Goal: Transaction & Acquisition: Purchase product/service

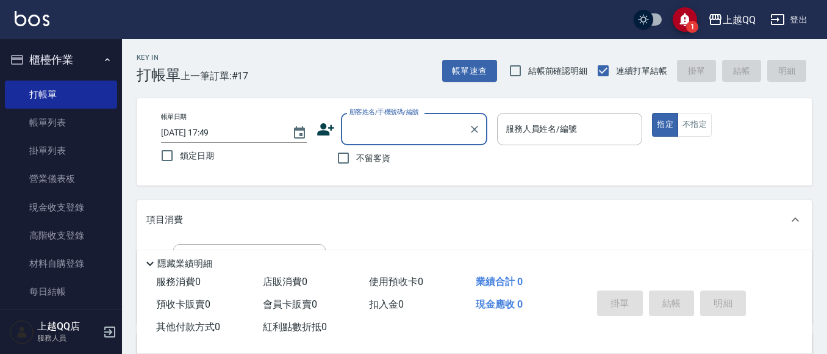
click at [386, 162] on span "不留客資" at bounding box center [373, 158] width 34 height 13
click at [356, 162] on input "不留客資" at bounding box center [344, 158] width 26 height 26
checkbox input "true"
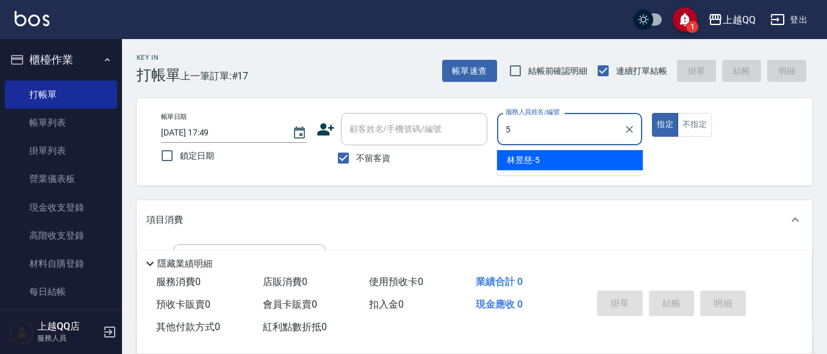
type input "[PERSON_NAME]5"
type button "true"
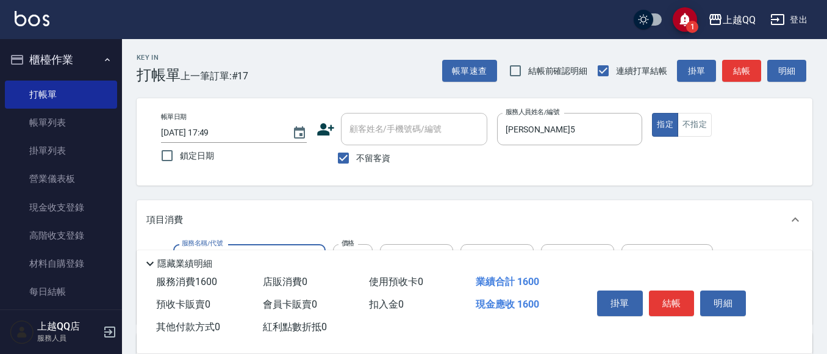
type input "設計燙髮1600(305)"
type input "1388"
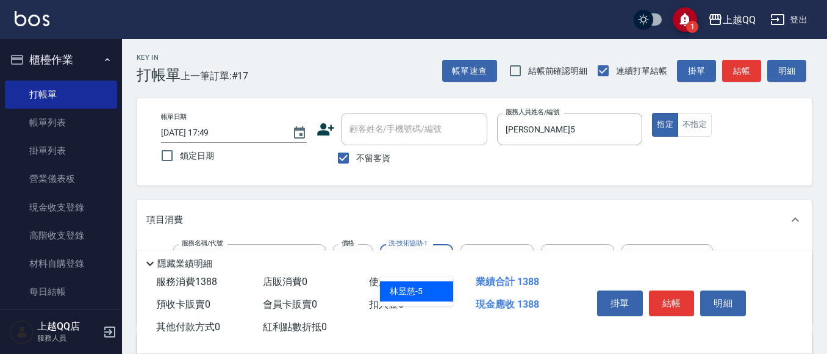
type input "[PERSON_NAME]5"
type input "5"
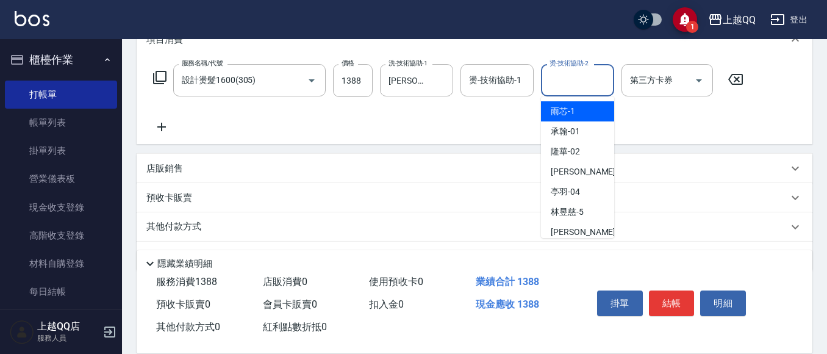
scroll to position [183, 0]
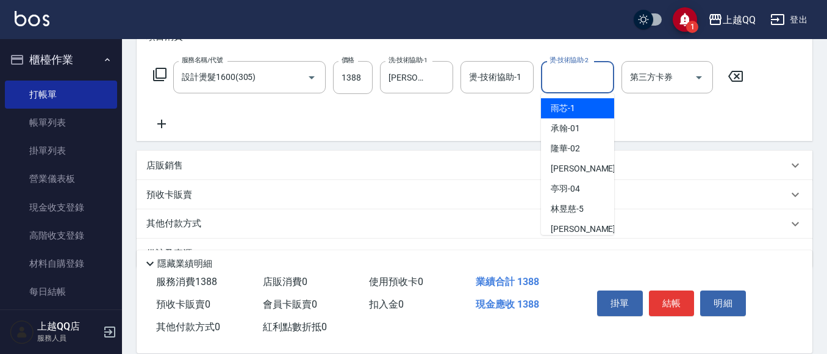
type input "雨芯-1"
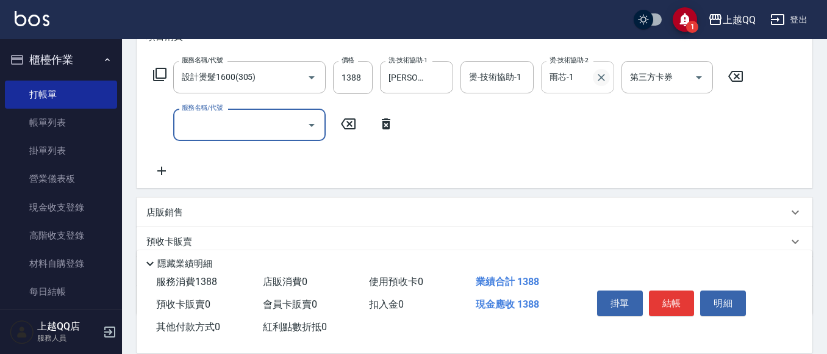
click at [599, 76] on icon "Clear" at bounding box center [601, 77] width 7 height 7
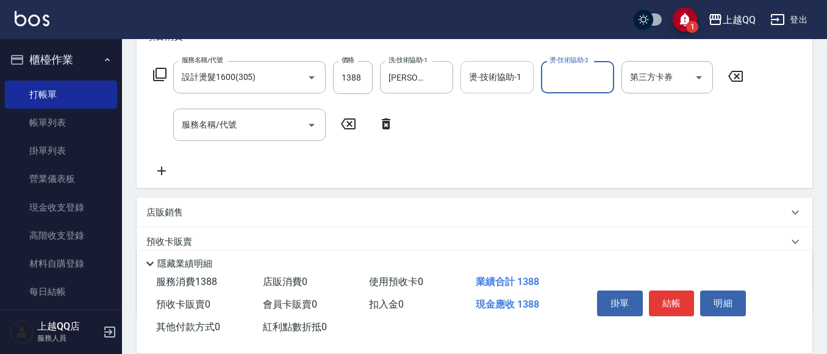
click at [487, 73] on div "燙-技術協助-1 燙-技術協助-1" at bounding box center [496, 77] width 73 height 32
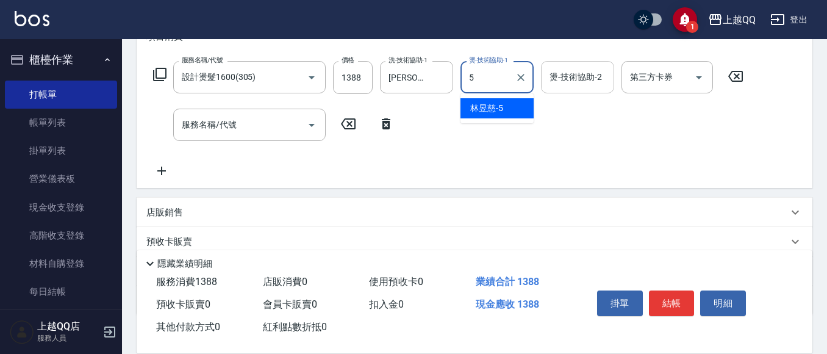
type input "[PERSON_NAME]5"
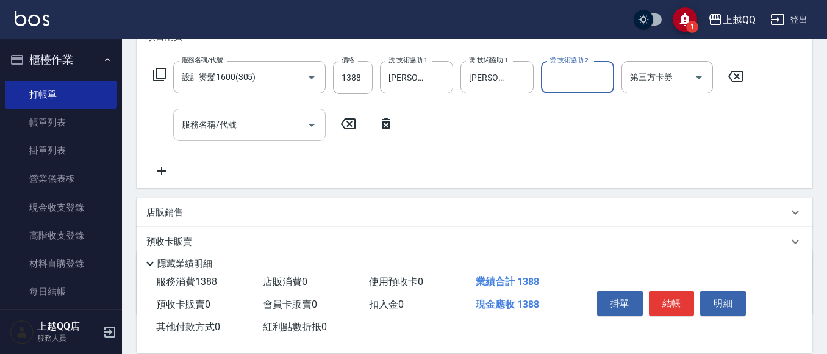
click at [243, 122] on input "服務名稱/代號" at bounding box center [240, 124] width 123 height 21
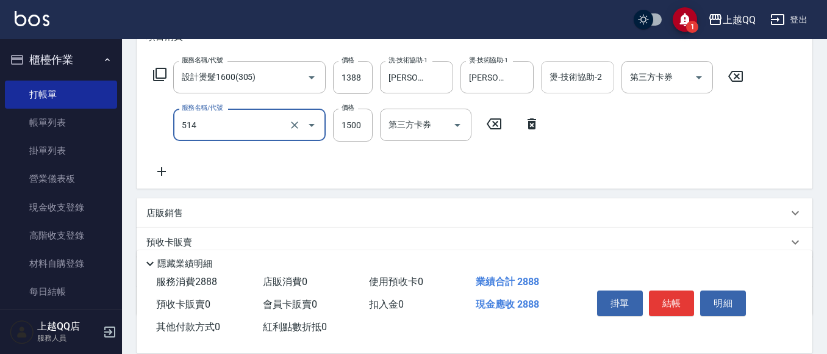
type input "[PERSON_NAME]5G護髮/單次(514)"
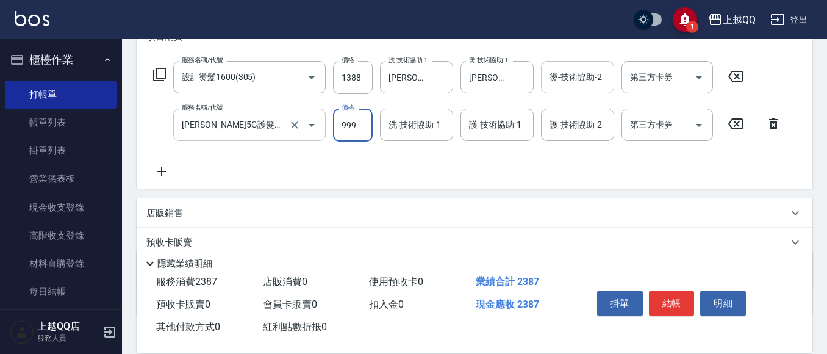
type input "999"
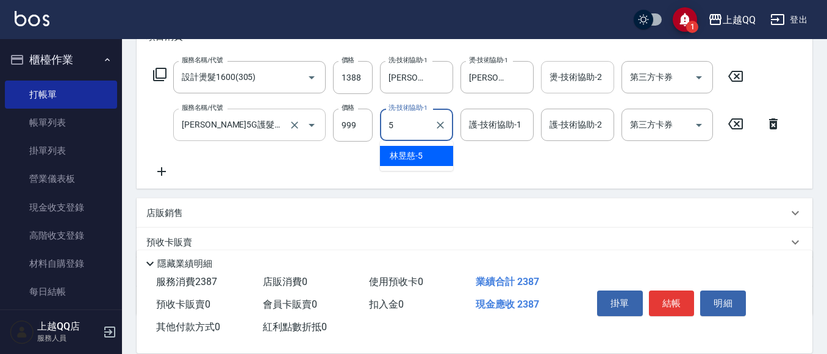
type input "[PERSON_NAME]5"
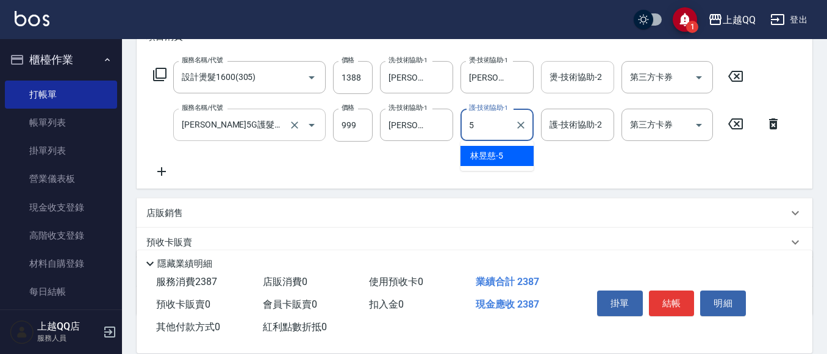
type input "[PERSON_NAME]5"
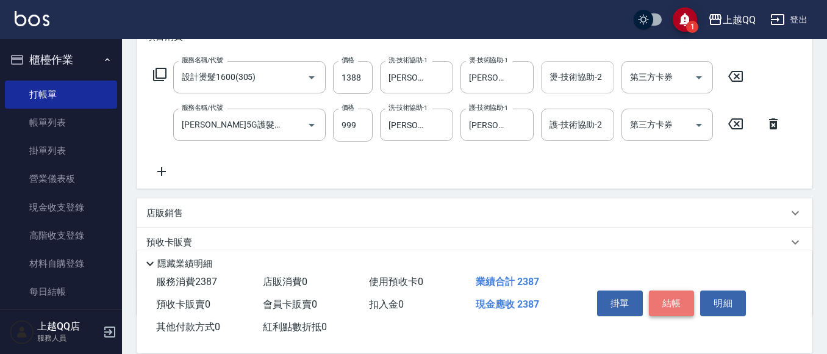
click at [674, 294] on button "結帳" at bounding box center [672, 303] width 46 height 26
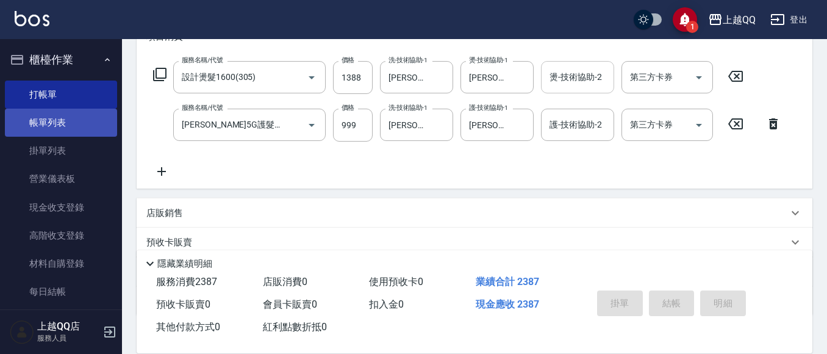
type input "[DATE] 18:28"
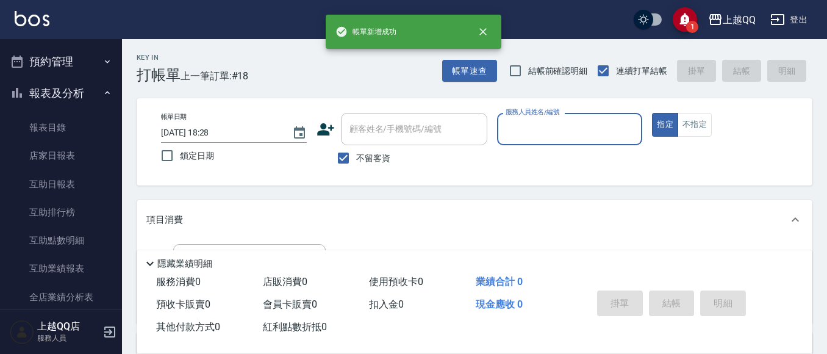
scroll to position [366, 0]
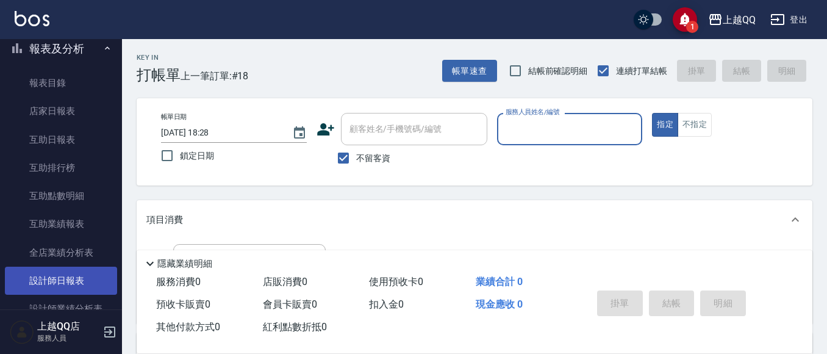
click at [69, 288] on link "設計師日報表" at bounding box center [61, 280] width 112 height 28
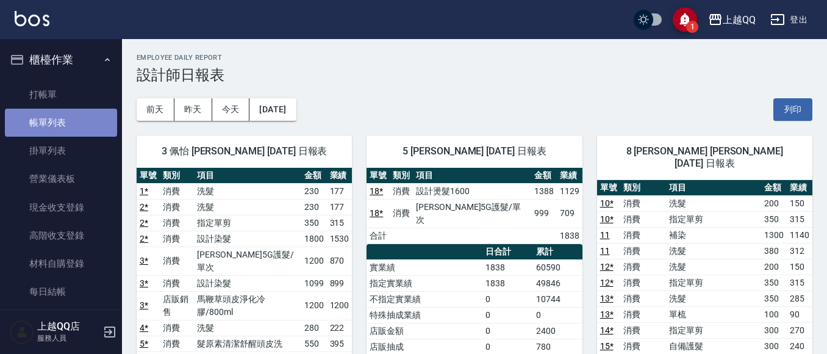
click at [67, 109] on link "帳單列表" at bounding box center [61, 123] width 112 height 28
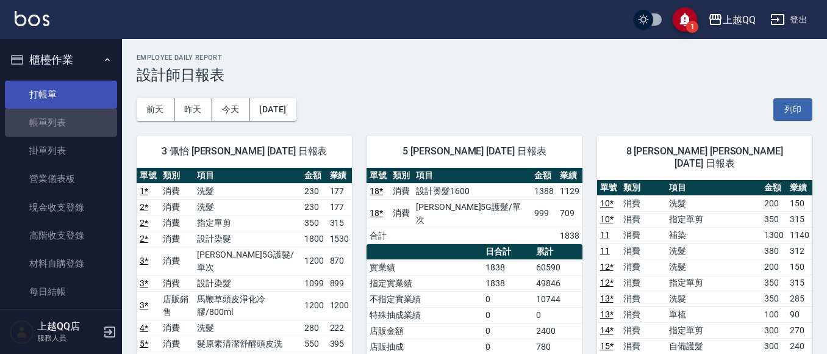
click at [71, 95] on link "打帳單" at bounding box center [61, 94] width 112 height 28
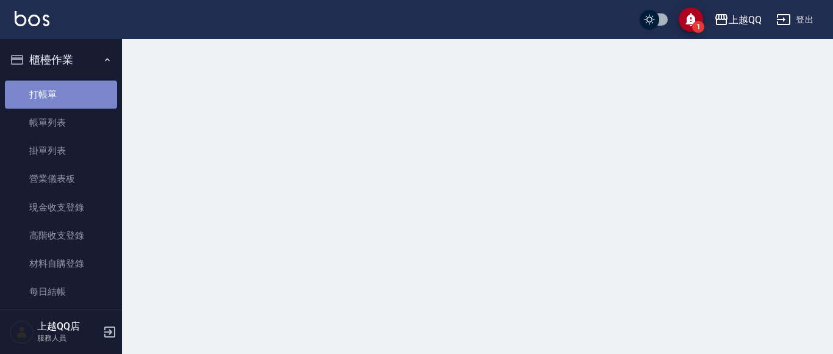
click at [66, 91] on link "打帳單" at bounding box center [61, 94] width 112 height 28
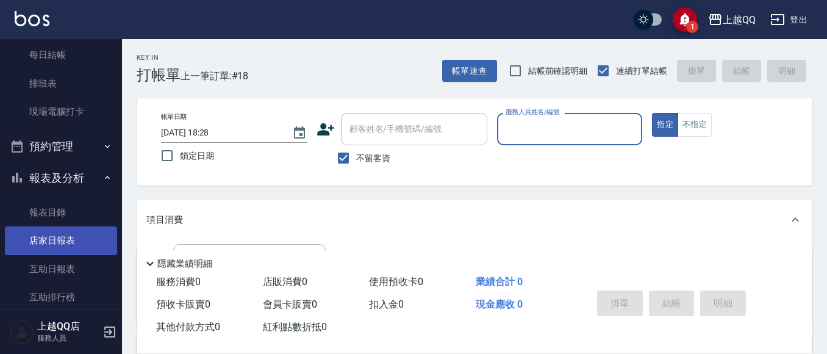
scroll to position [305, 0]
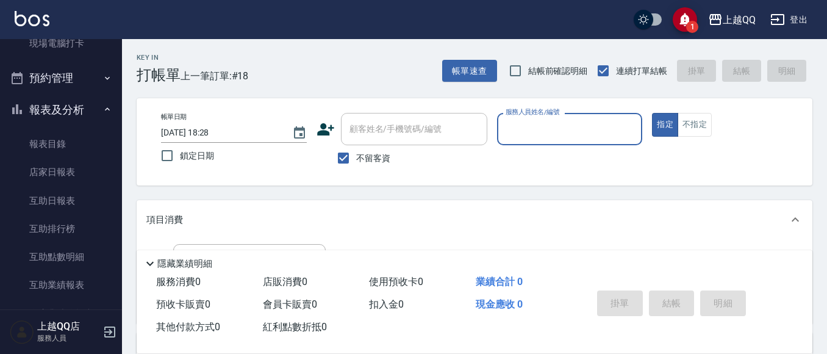
click at [110, 109] on button "報表及分析" at bounding box center [61, 110] width 112 height 32
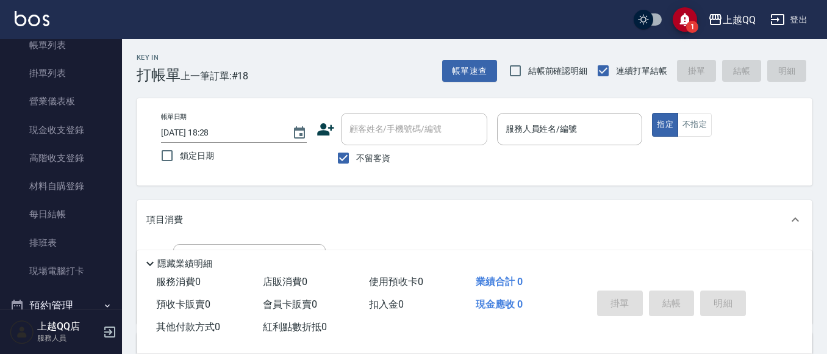
scroll to position [49, 0]
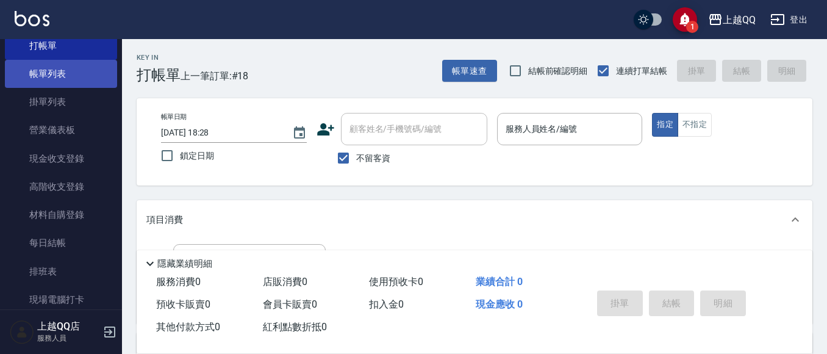
click at [84, 81] on link "帳單列表" at bounding box center [61, 74] width 112 height 28
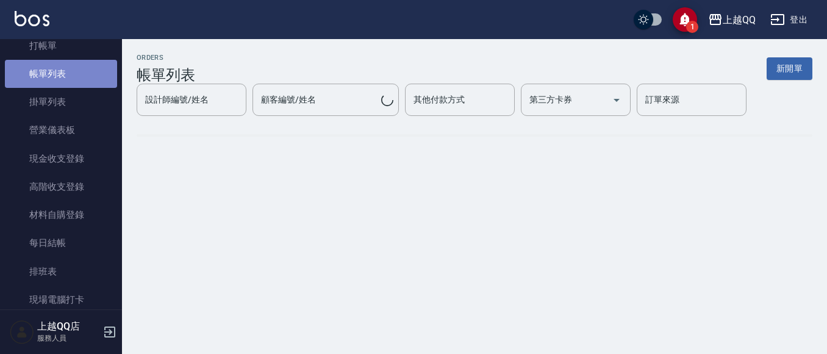
click at [85, 81] on link "帳單列表" at bounding box center [61, 74] width 112 height 28
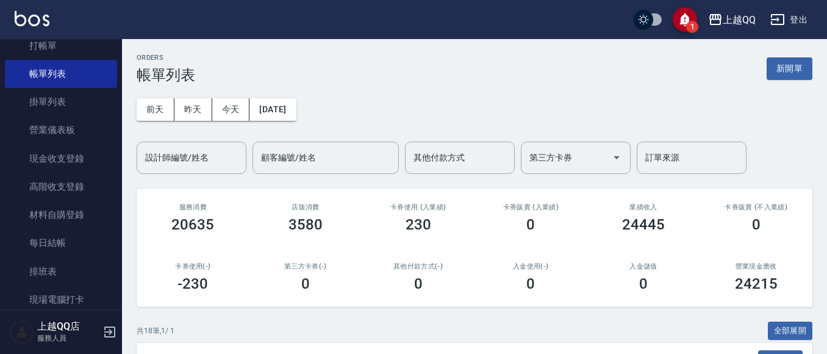
click at [175, 98] on div "[DATE] [DATE] [DATE] [DATE] 設計師編號/姓名 設計師編號/姓名 顧客編號/姓名 顧客編號/姓名 其他付款方式 其他付款方式 第三方…" at bounding box center [475, 129] width 676 height 90
click at [260, 118] on button "[DATE]" at bounding box center [272, 109] width 46 height 23
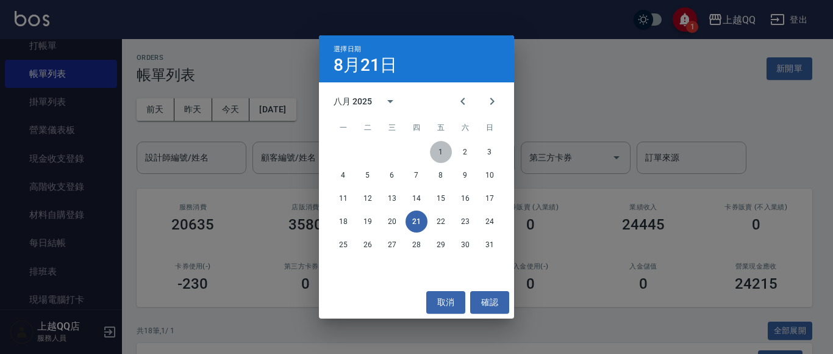
click at [435, 148] on button "1" at bounding box center [441, 152] width 22 height 22
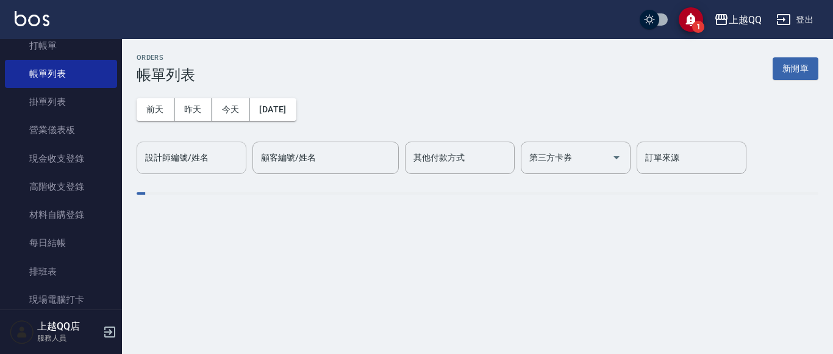
click at [175, 157] on div "設計師編號/姓名 設計師編號/姓名" at bounding box center [192, 157] width 110 height 32
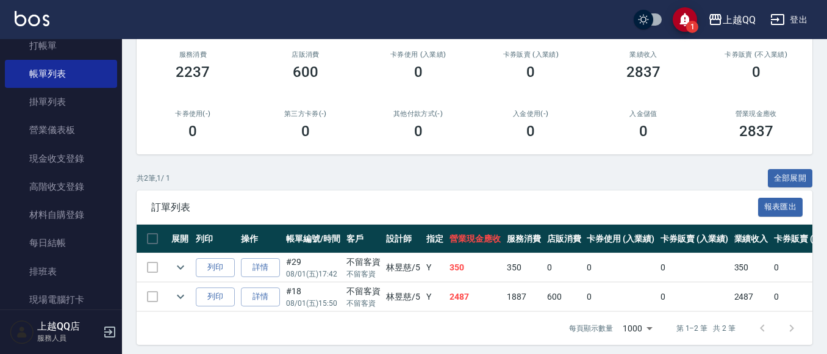
scroll to position [168, 0]
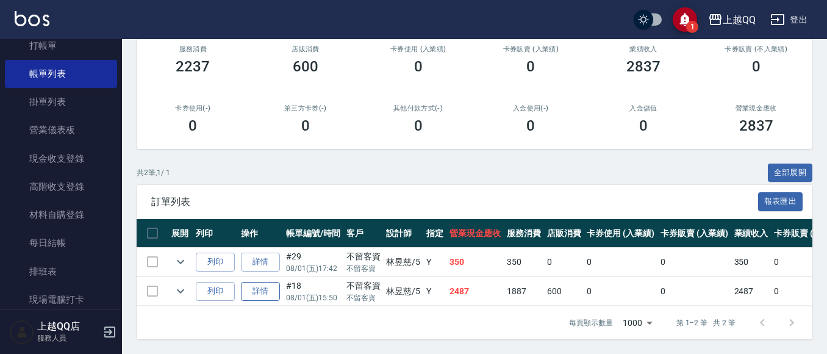
type input "[PERSON_NAME]5"
click at [255, 284] on link "詳情" at bounding box center [260, 291] width 39 height 19
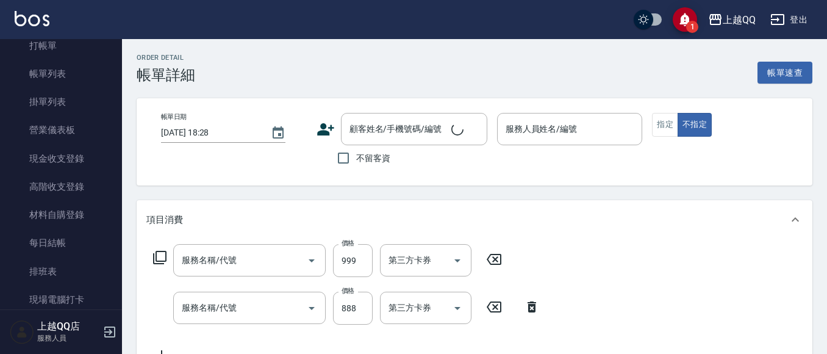
type input "[DATE] 15:50"
checkbox input "true"
type input "[PERSON_NAME]5"
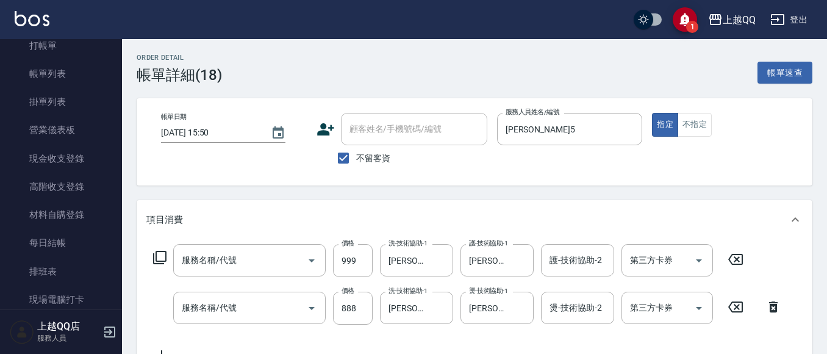
type input "[PERSON_NAME]5G護髮/單次(514)"
type input "設計燙髮1600(305)"
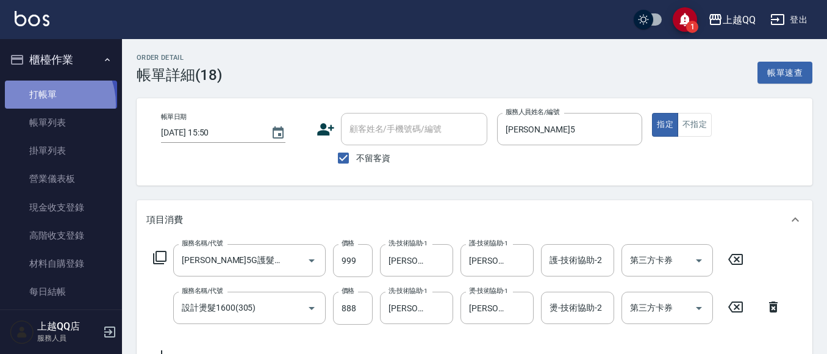
click at [43, 104] on link "打帳單" at bounding box center [61, 94] width 112 height 28
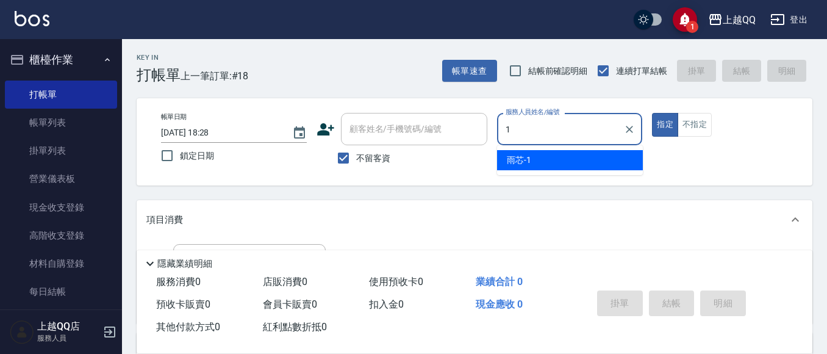
type input "1"
type button "true"
type input "雨芯-1"
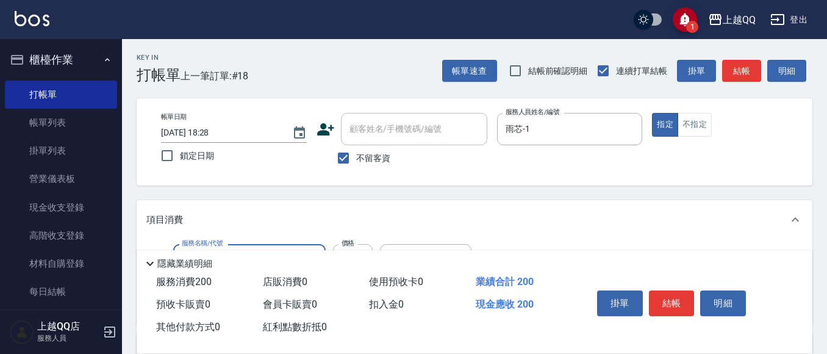
type input "洗髮(101)"
type input "230"
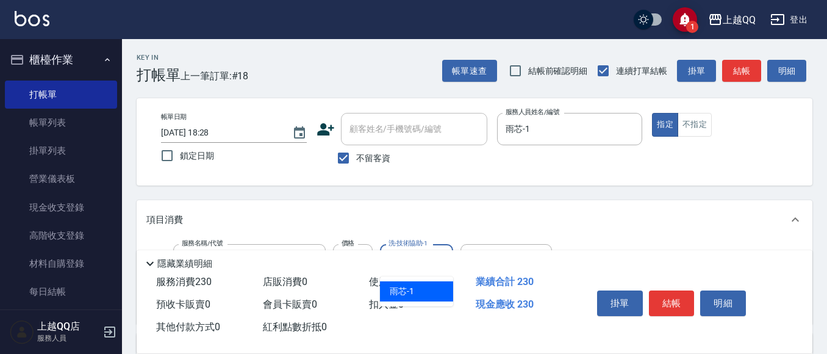
type input "雨芯-1"
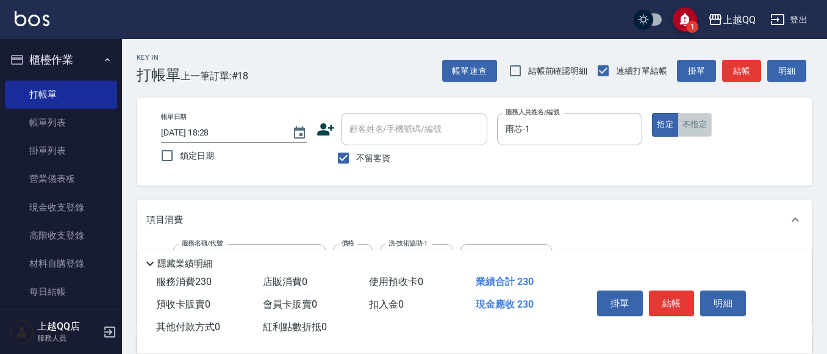
click at [710, 119] on button "不指定" at bounding box center [695, 125] width 34 height 24
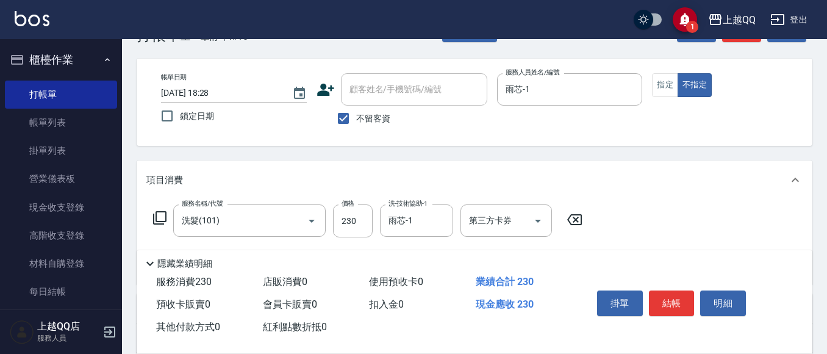
scroll to position [61, 0]
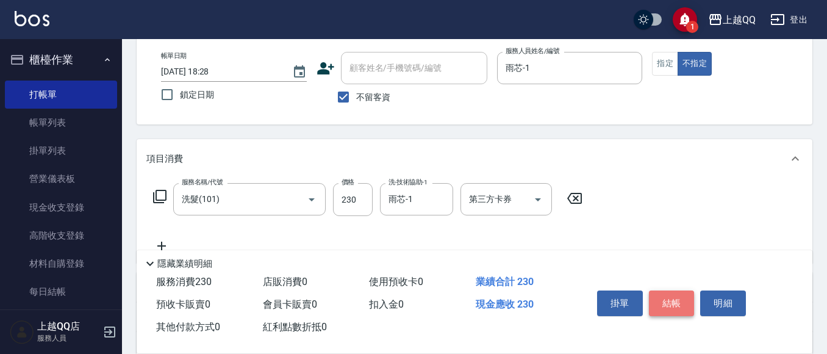
click at [687, 306] on button "結帳" at bounding box center [672, 303] width 46 height 26
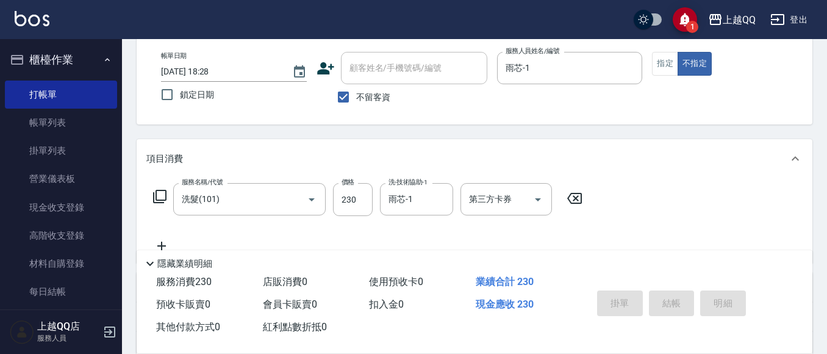
type input "[DATE] 18:30"
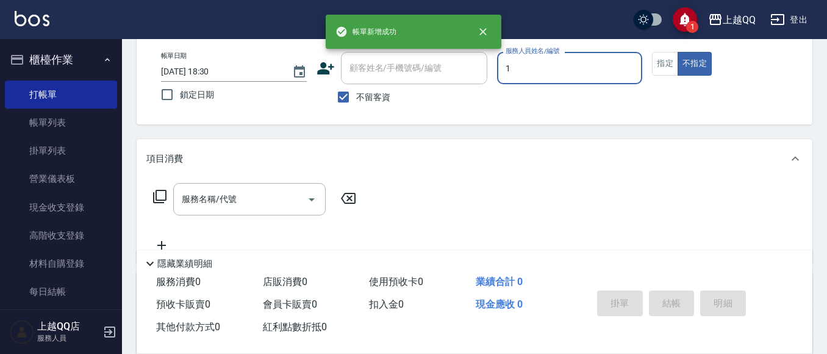
type input "雨芯-1"
type button "false"
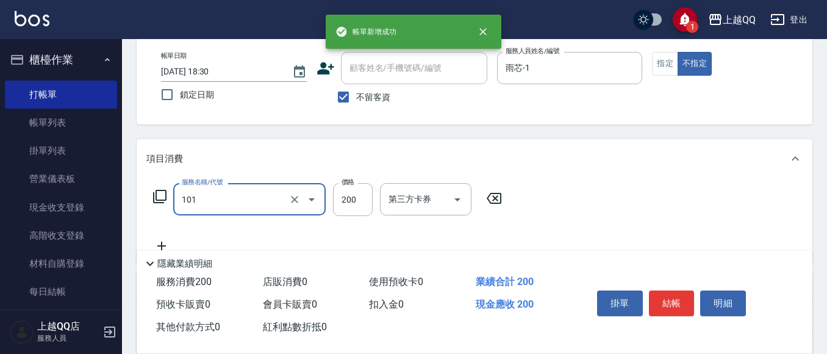
type input "洗髮(101)"
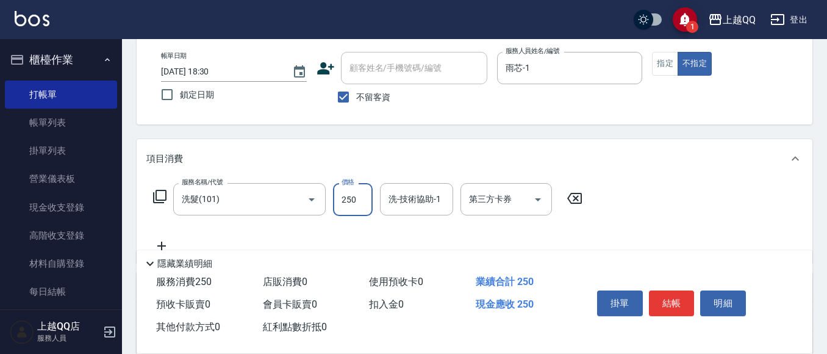
type input "250"
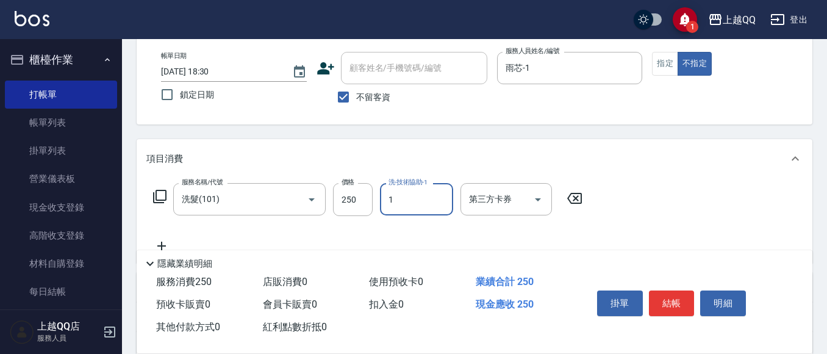
type input "雨芯-1"
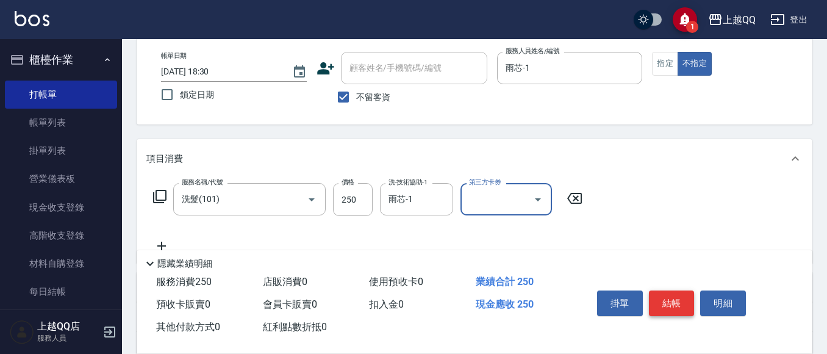
click at [670, 299] on button "結帳" at bounding box center [672, 303] width 46 height 26
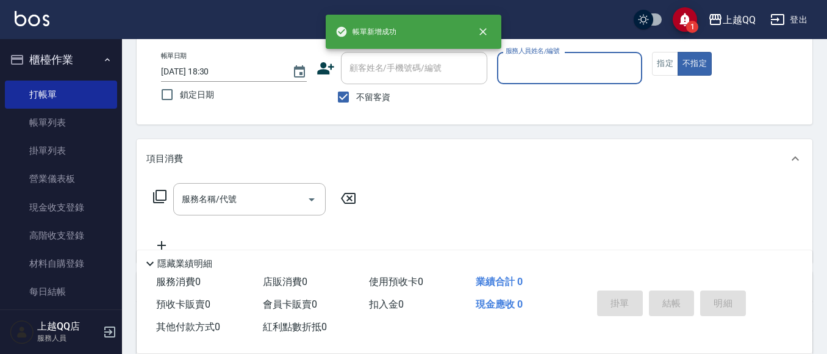
click at [567, 77] on input "服務人員姓名/編號" at bounding box center [569, 67] width 135 height 21
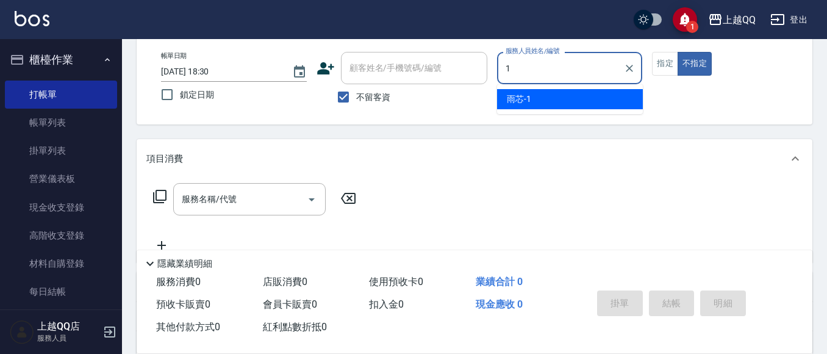
type input "雨芯-1"
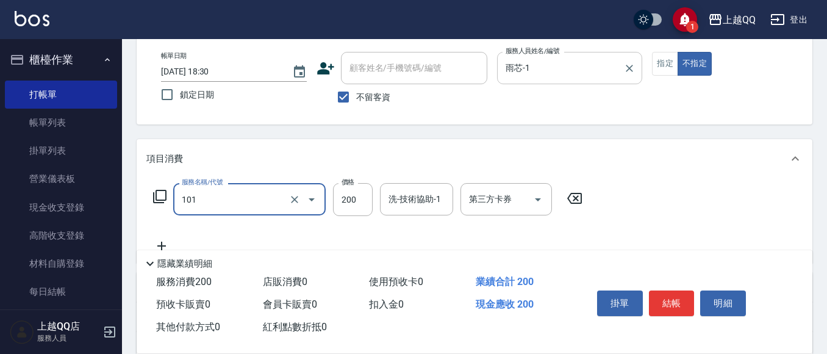
type input "洗髮(101)"
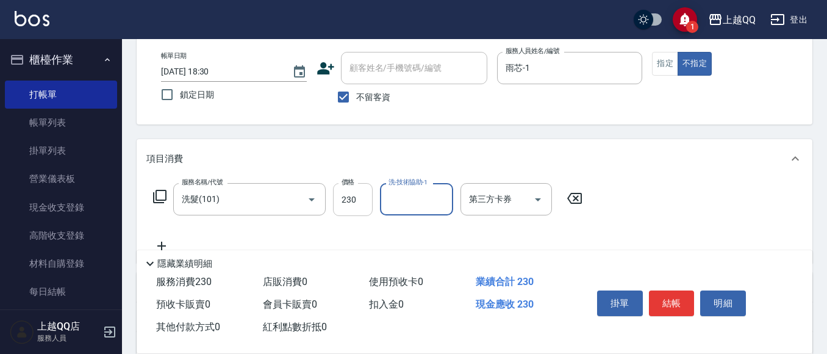
click at [357, 199] on input "230" at bounding box center [353, 199] width 40 height 33
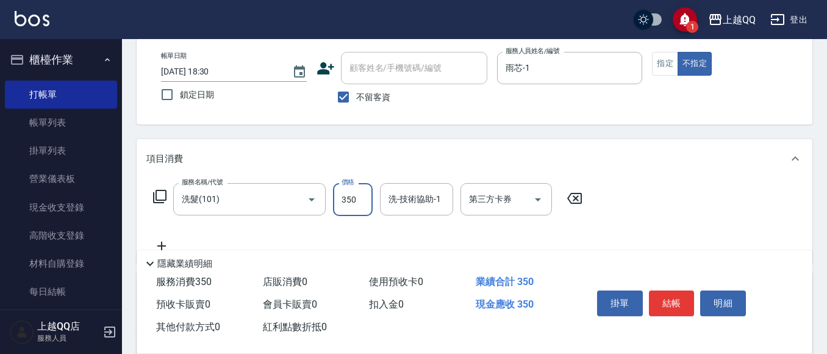
type input "350"
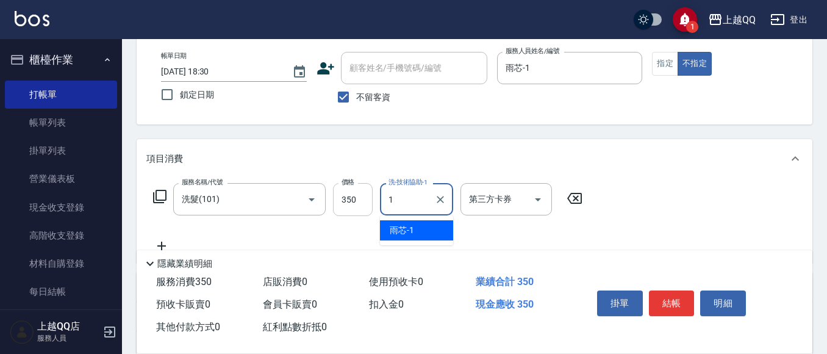
type input "雨芯-1"
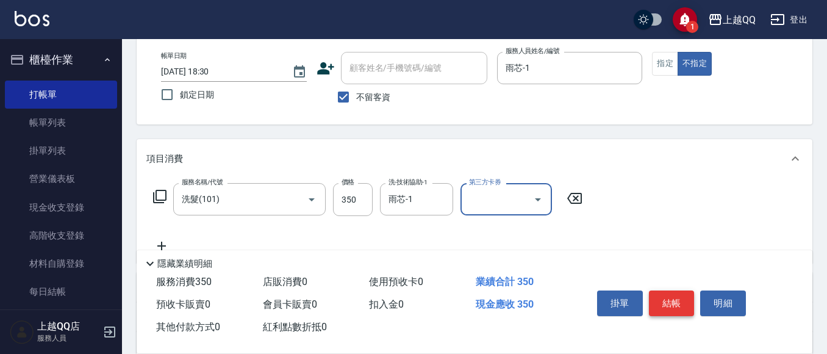
click at [659, 299] on button "結帳" at bounding box center [672, 303] width 46 height 26
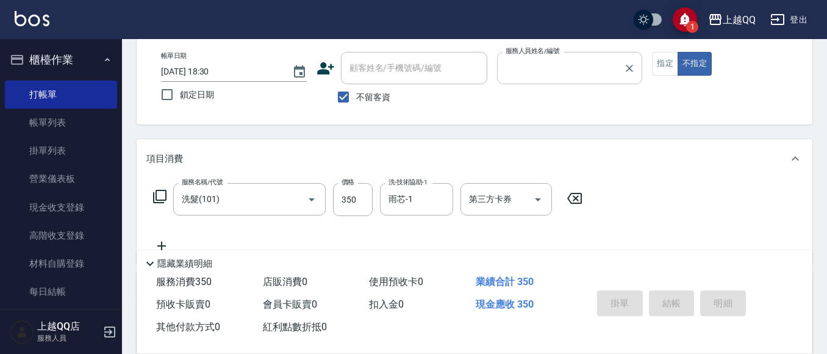
click at [678, 52] on button "不指定" at bounding box center [695, 64] width 34 height 24
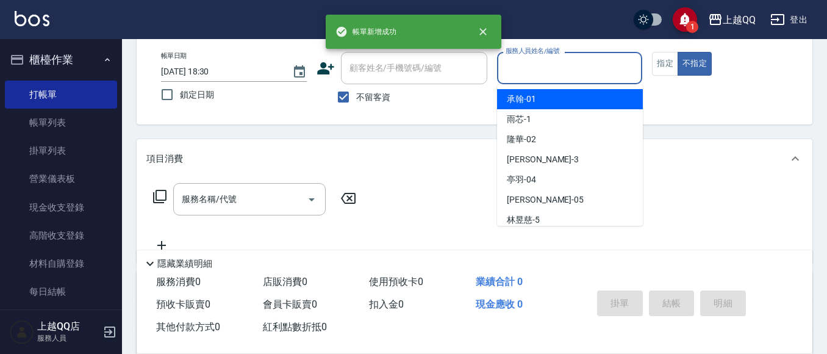
click at [568, 66] on input "服務人員姓名/編號" at bounding box center [569, 67] width 135 height 21
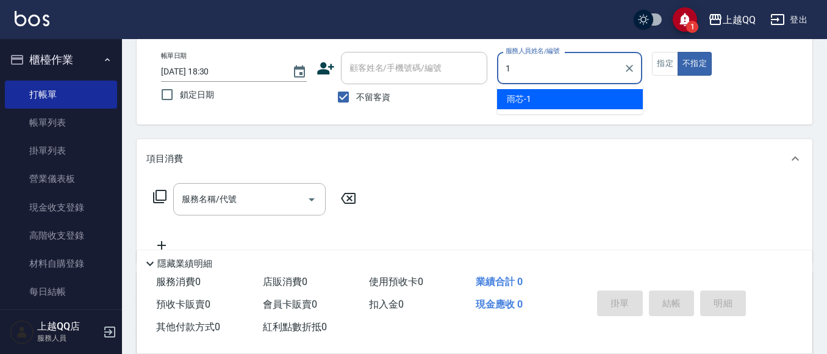
type input "雨芯-1"
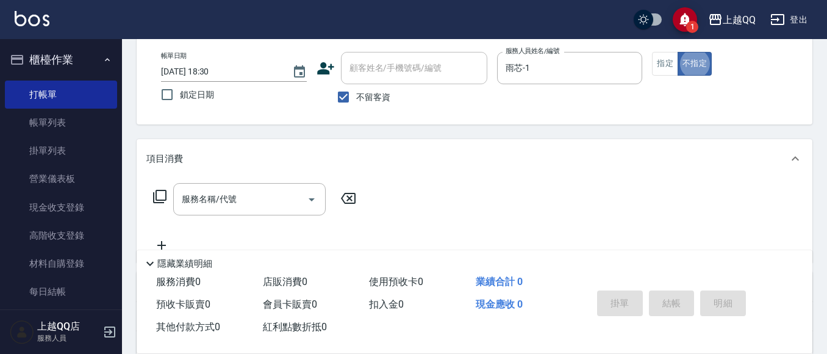
click at [150, 198] on div "服務名稱/代號 服務名稱/代號" at bounding box center [254, 199] width 217 height 32
click at [156, 198] on icon at bounding box center [159, 196] width 13 height 13
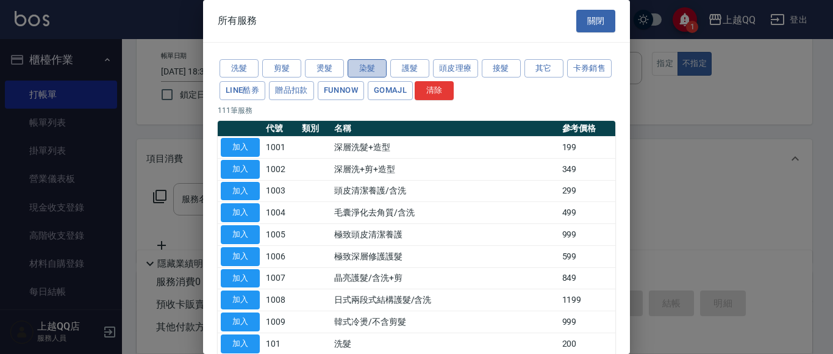
click at [358, 70] on button "染髮" at bounding box center [367, 68] width 39 height 19
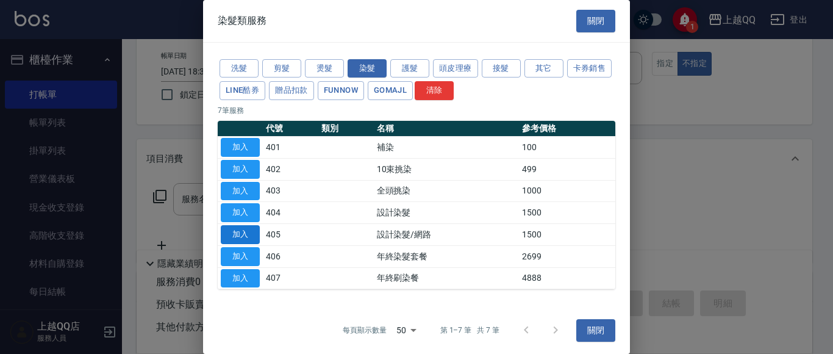
click at [246, 238] on button "加入" at bounding box center [240, 234] width 39 height 19
type input "設計染髮/網路(405)"
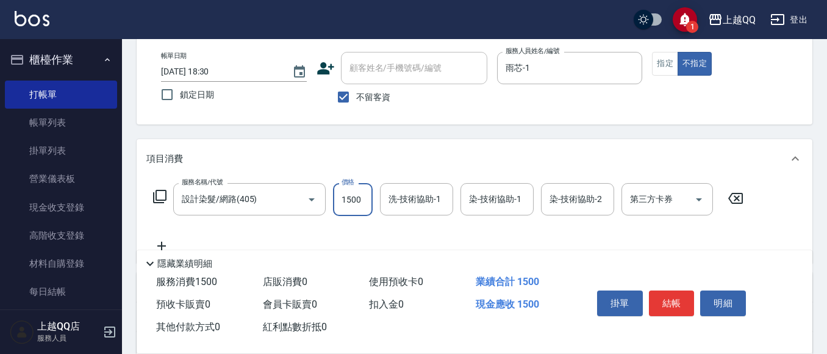
click at [355, 197] on input "1500" at bounding box center [353, 199] width 40 height 33
type input "999"
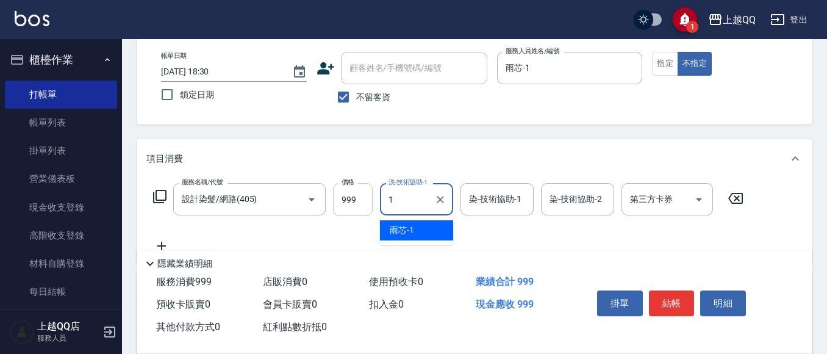
type input "雨芯-1"
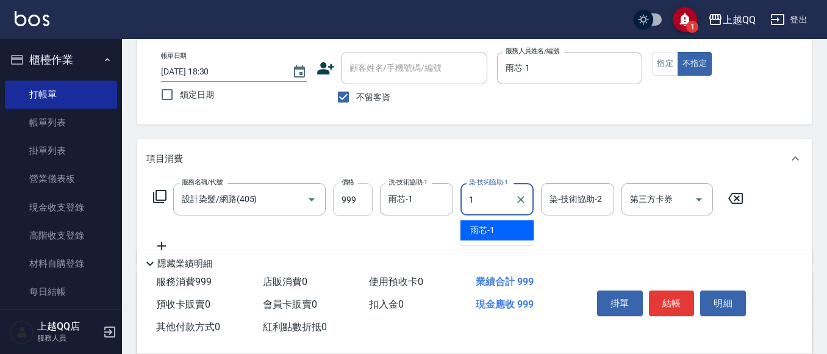
type input "雨芯-1"
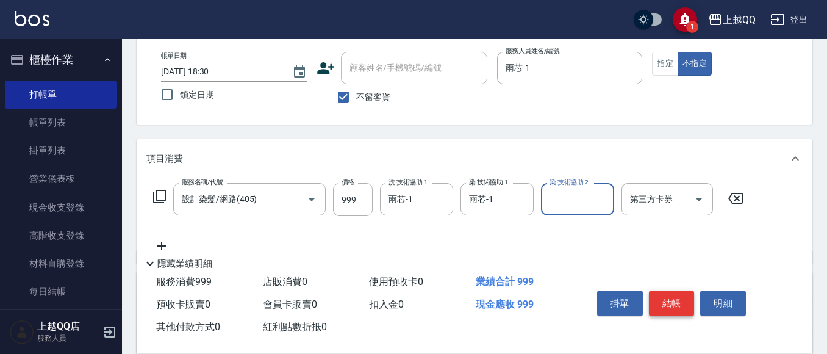
click at [668, 295] on button "結帳" at bounding box center [672, 303] width 46 height 26
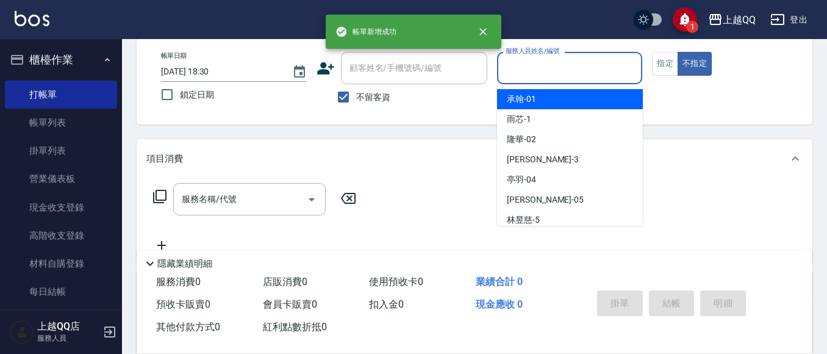
click at [542, 73] on input "服務人員姓名/編號" at bounding box center [569, 67] width 135 height 21
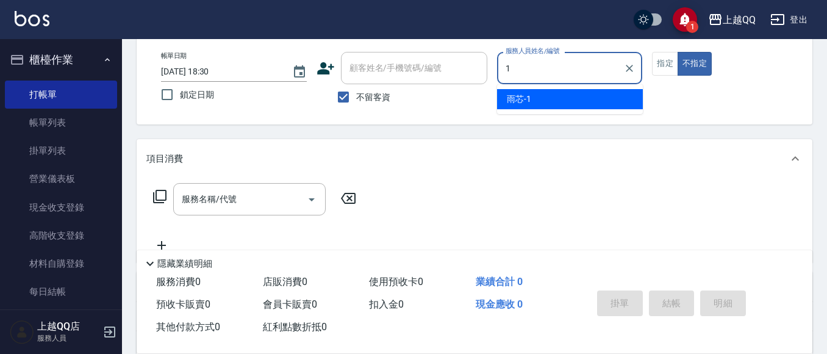
type input "雨芯-1"
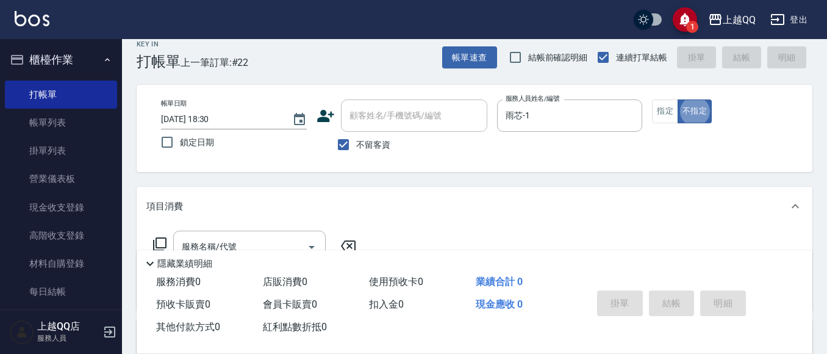
scroll to position [0, 0]
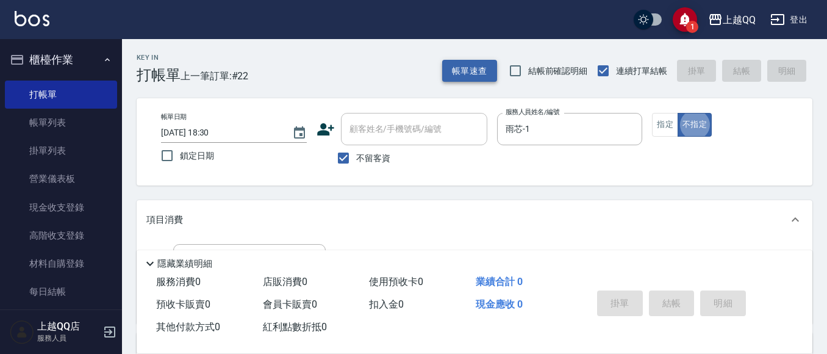
click at [472, 73] on button "帳單速查" at bounding box center [469, 71] width 55 height 23
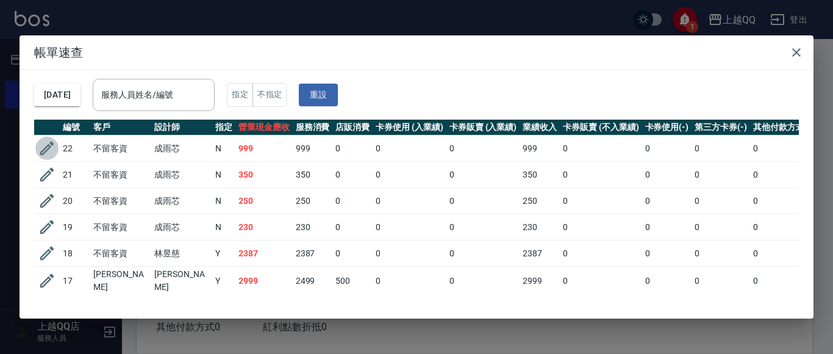
click at [55, 146] on icon "button" at bounding box center [47, 148] width 18 height 18
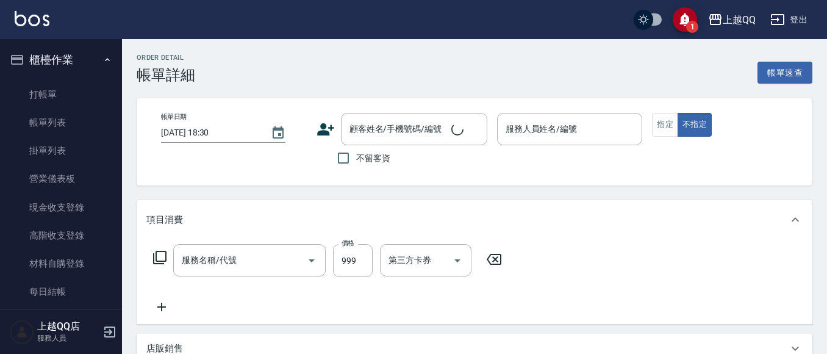
checkbox input "true"
type input "雨芯-1"
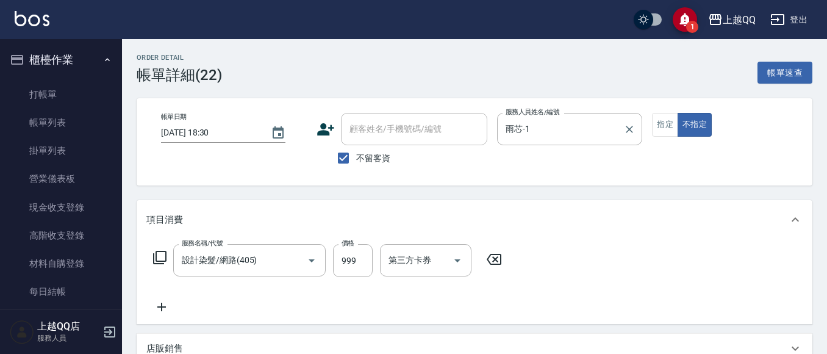
type input "設計染髮/網路(405)"
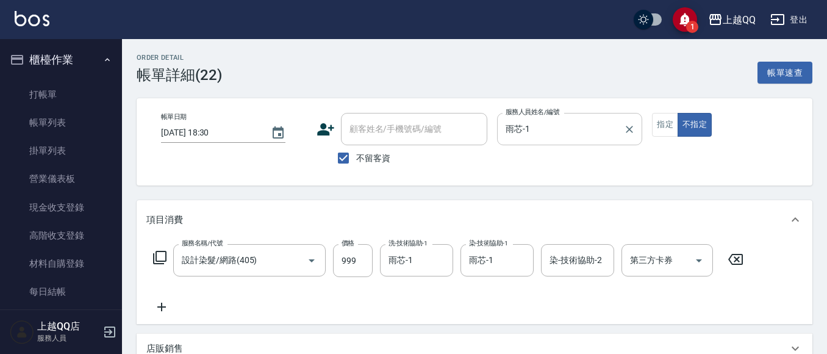
click at [635, 116] on div at bounding box center [629, 129] width 16 height 32
click at [663, 123] on button "指定" at bounding box center [665, 125] width 26 height 24
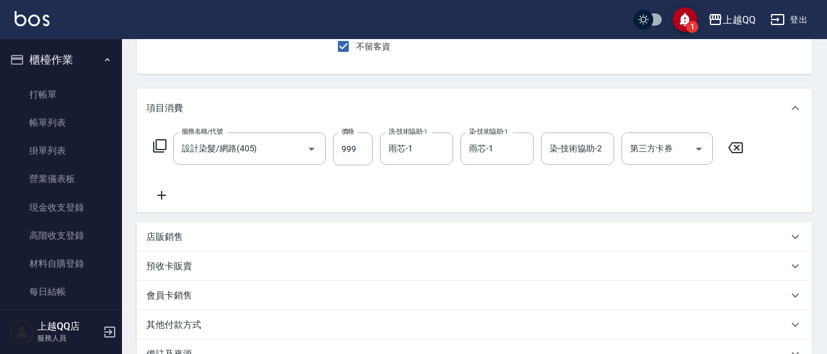
scroll to position [244, 0]
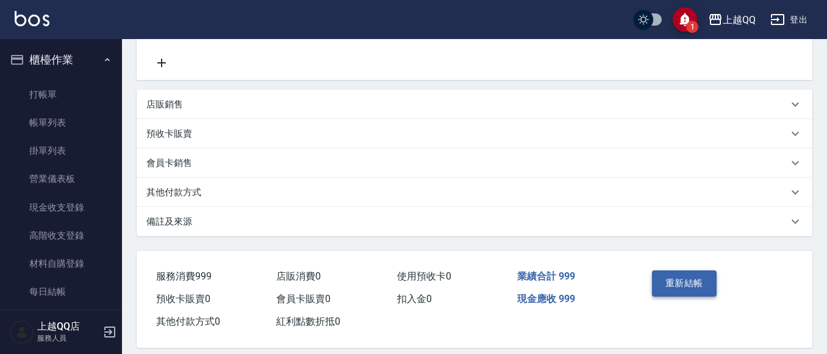
click at [681, 292] on button "重新結帳" at bounding box center [684, 283] width 65 height 26
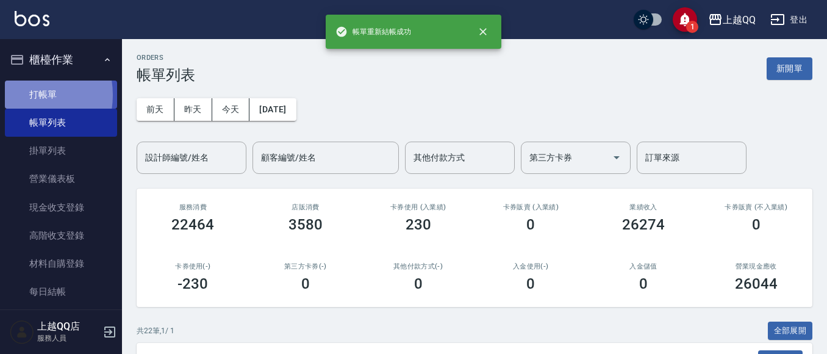
click at [23, 94] on link "打帳單" at bounding box center [61, 94] width 112 height 28
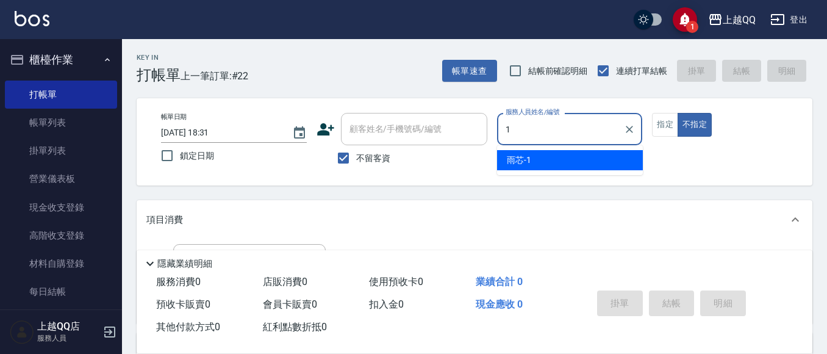
type input "雨芯-1"
type button "false"
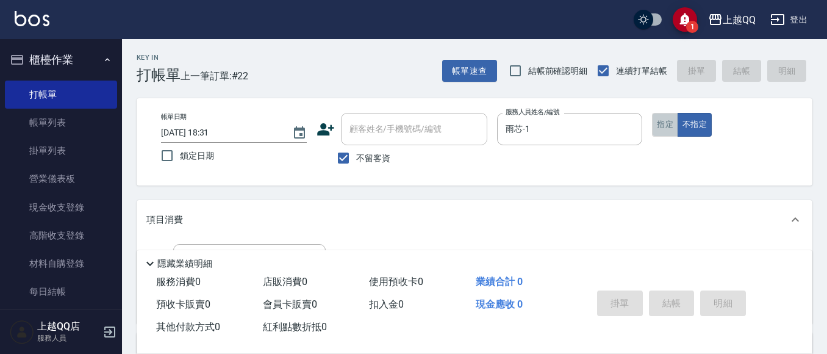
click at [668, 115] on button "指定" at bounding box center [665, 125] width 26 height 24
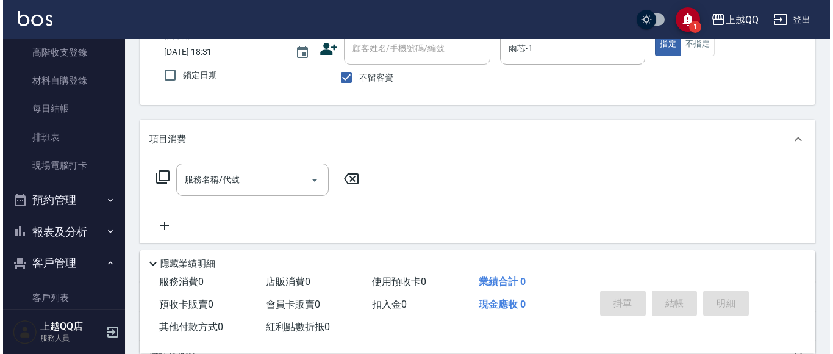
scroll to position [183, 0]
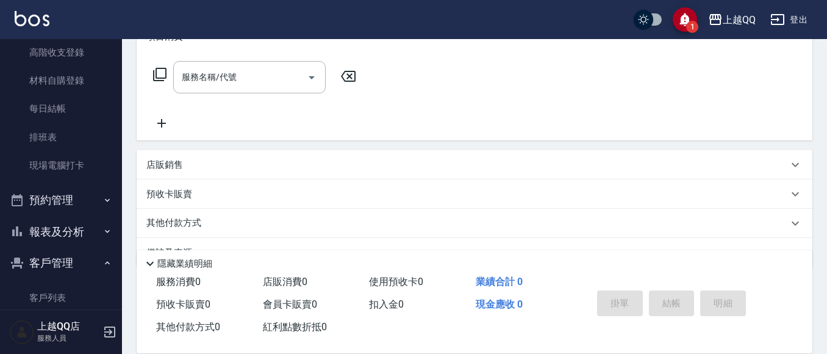
click at [154, 61] on div "服務名稱/代號 服務名稱/代號" at bounding box center [254, 77] width 217 height 32
click at [158, 76] on icon at bounding box center [159, 74] width 15 height 15
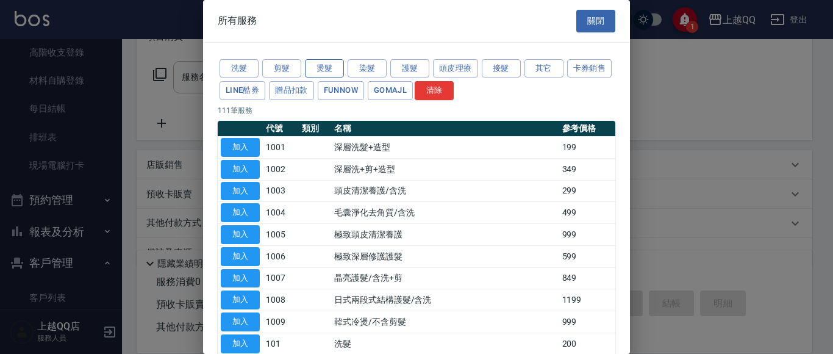
click at [331, 68] on button "燙髮" at bounding box center [324, 68] width 39 height 19
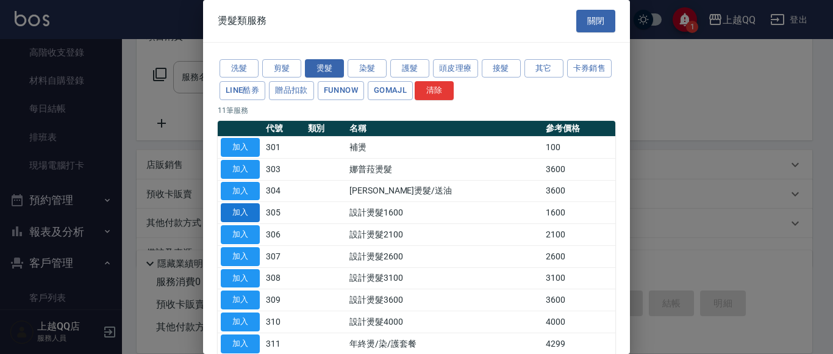
click at [242, 210] on button "加入" at bounding box center [240, 212] width 39 height 19
type input "設計燙髮1600(305)"
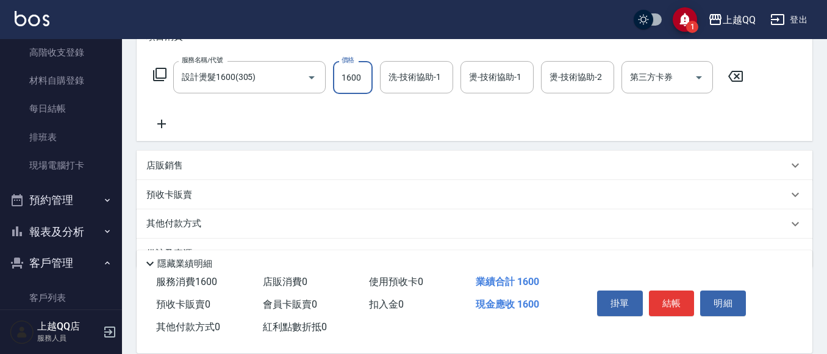
click at [335, 93] on input "1600" at bounding box center [353, 77] width 40 height 33
type input "999"
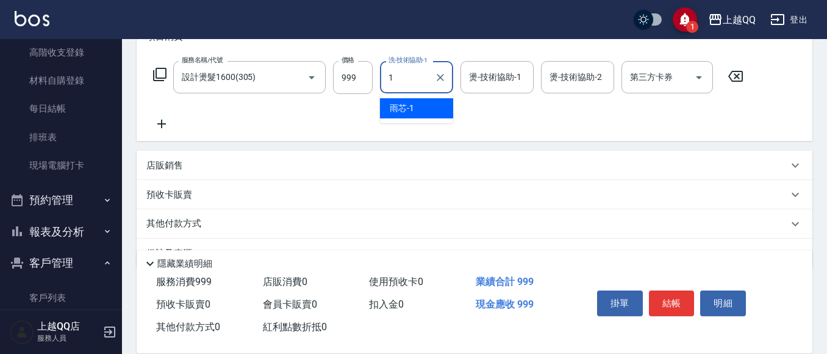
type input "雨芯-1"
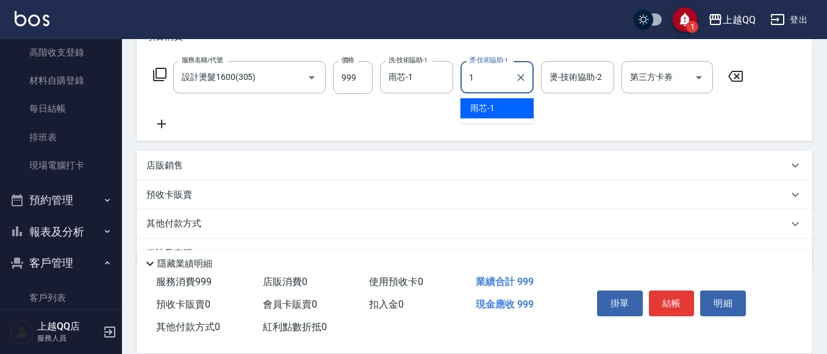
type input "雨芯-1"
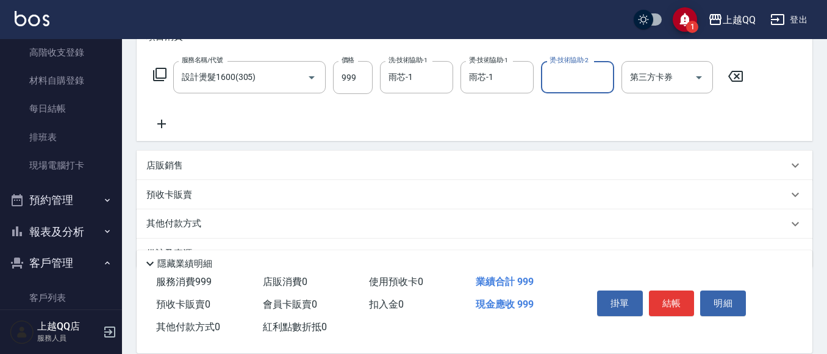
click at [159, 76] on icon at bounding box center [159, 74] width 15 height 15
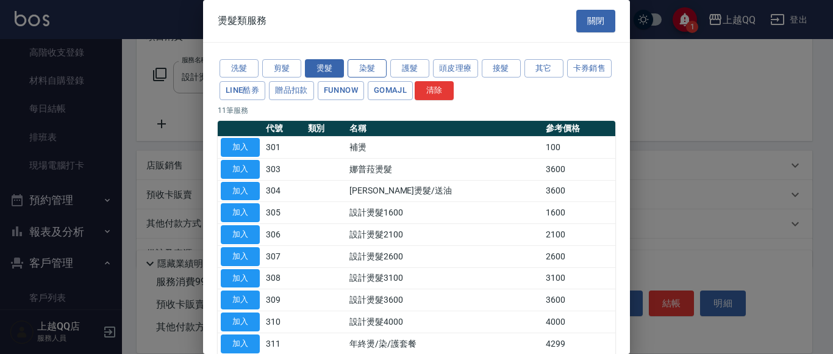
click at [373, 75] on button "染髮" at bounding box center [367, 68] width 39 height 19
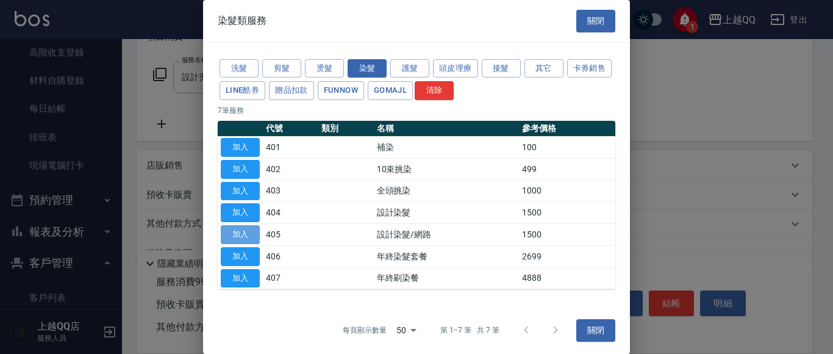
click at [251, 234] on button "加入" at bounding box center [240, 234] width 39 height 19
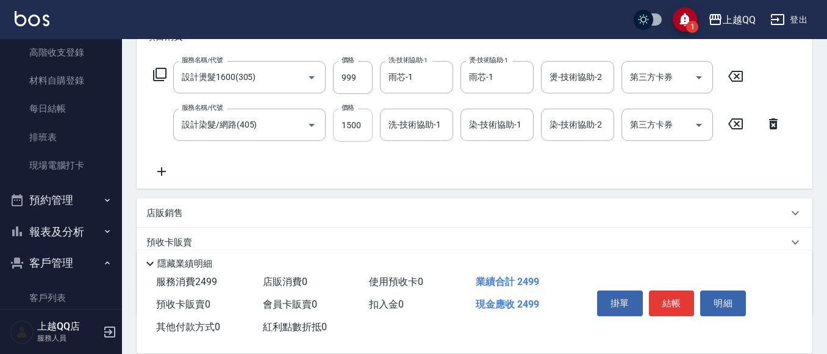
click at [364, 124] on input "1500" at bounding box center [353, 125] width 40 height 33
type input "999"
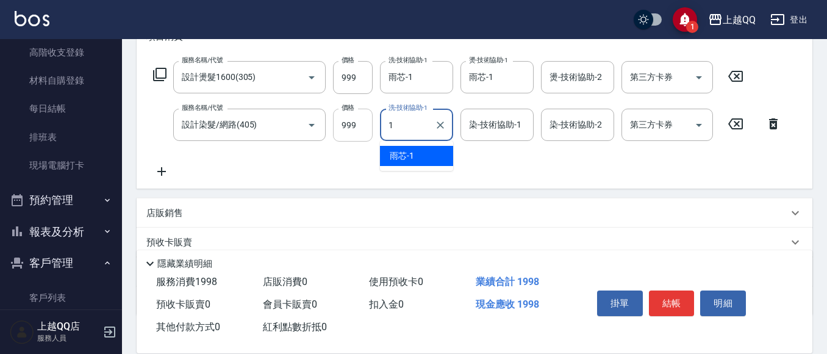
type input "雨芯-1"
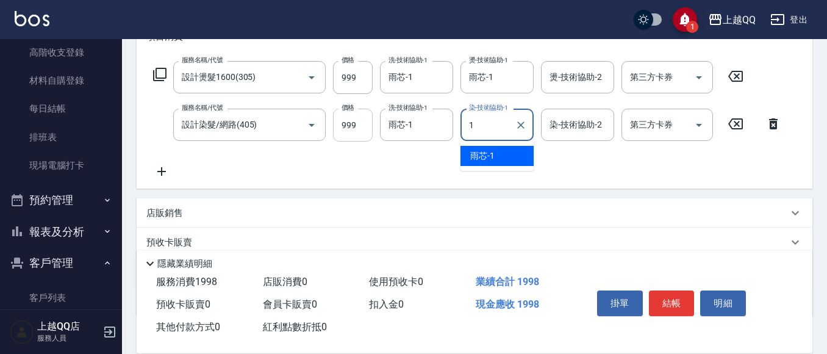
type input "雨芯-1"
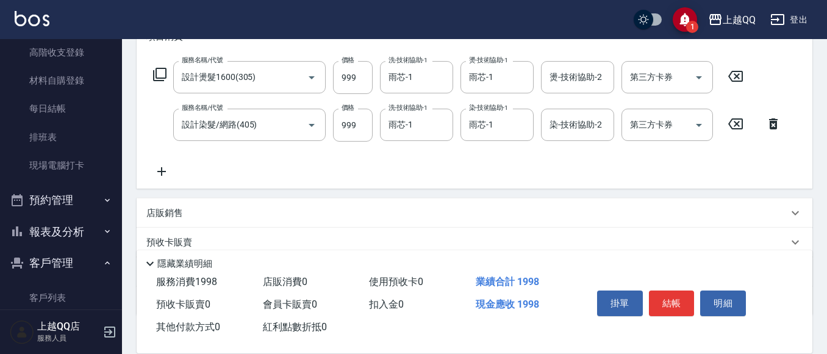
click at [156, 71] on icon at bounding box center [159, 74] width 13 height 13
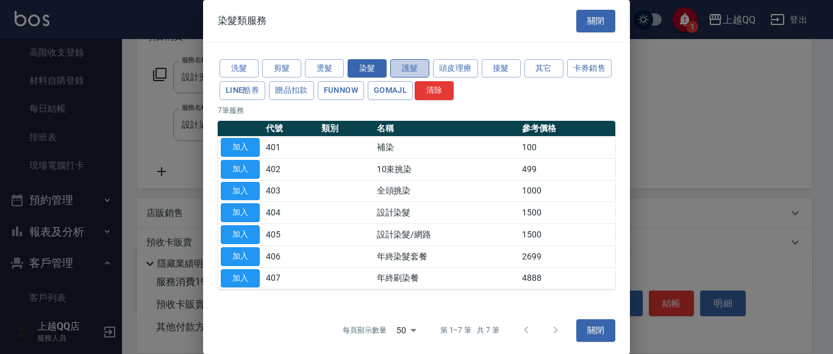
click at [424, 73] on button "護髮" at bounding box center [409, 68] width 39 height 19
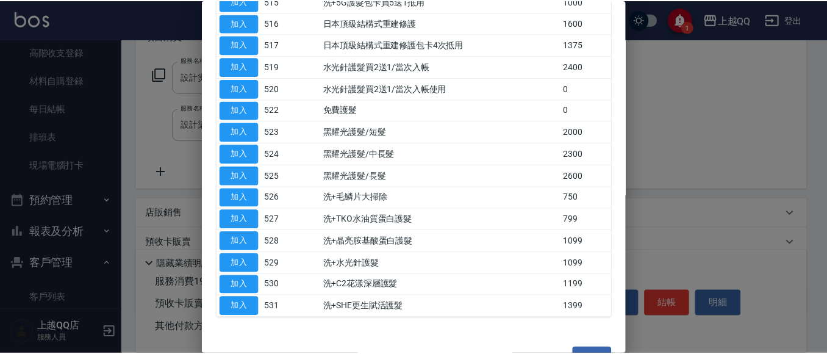
scroll to position [185, 0]
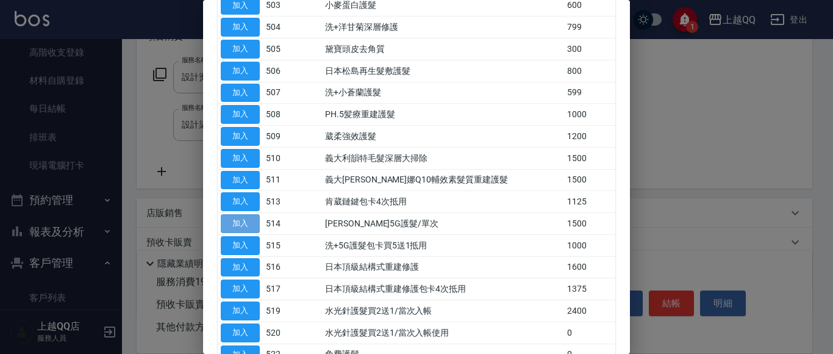
click at [251, 222] on button "加入" at bounding box center [240, 223] width 39 height 19
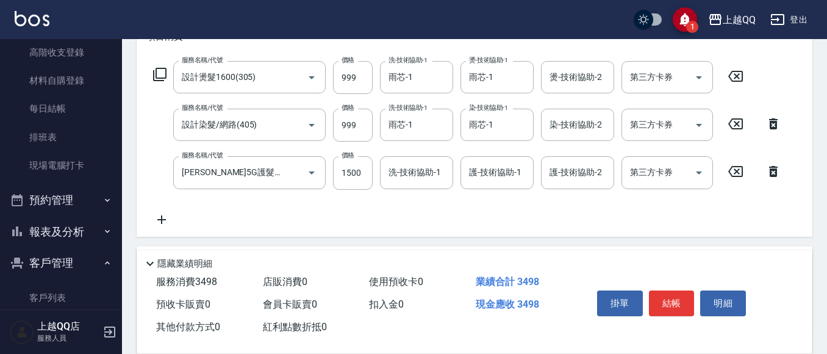
drag, startPoint x: 409, startPoint y: 157, endPoint x: 409, endPoint y: 170, distance: 12.8
click at [408, 163] on div "洗-技術協助-1" at bounding box center [416, 172] width 73 height 32
click at [368, 168] on input "1500" at bounding box center [353, 172] width 40 height 33
type input "999"
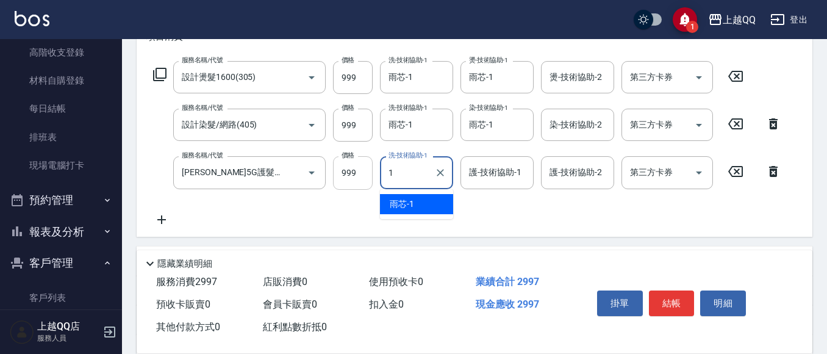
type input "雨芯-1"
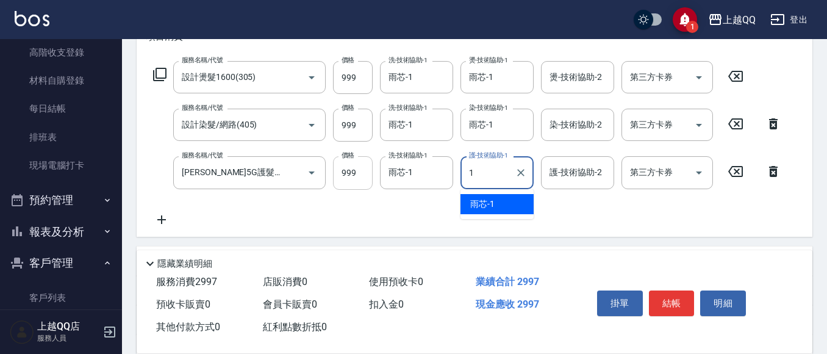
type input "雨芯-1"
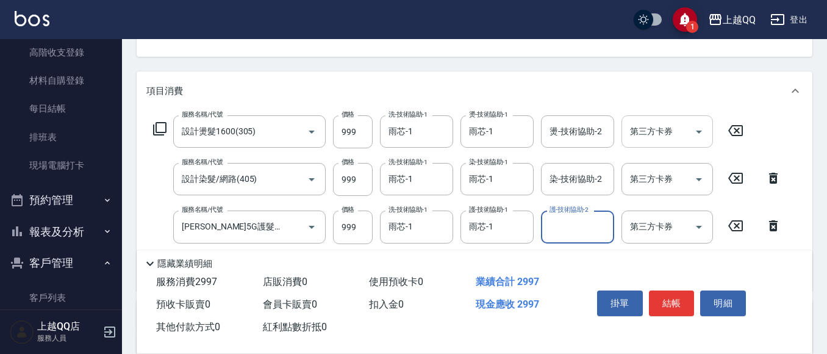
scroll to position [0, 0]
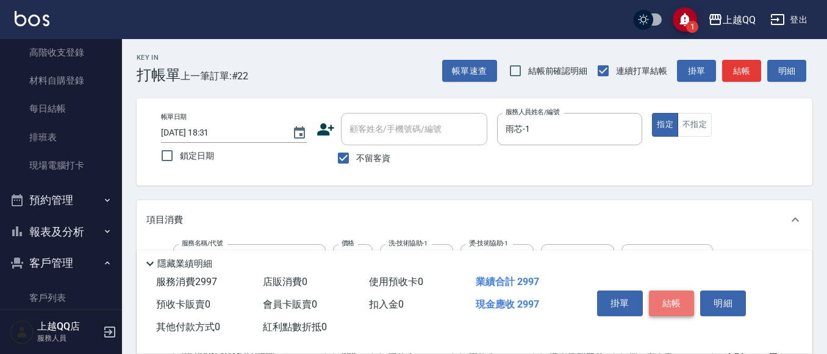
click at [669, 304] on button "結帳" at bounding box center [672, 303] width 46 height 26
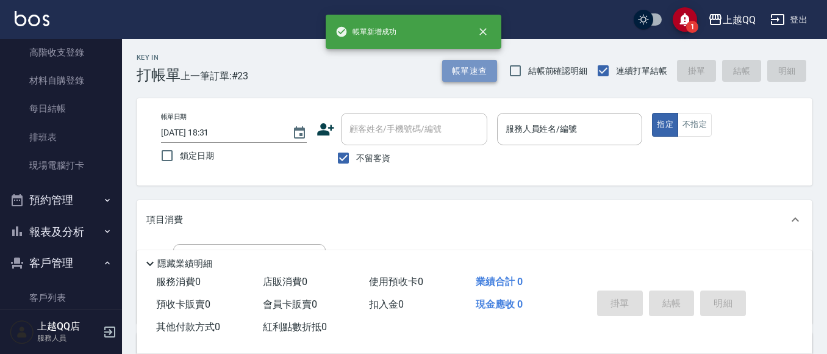
click at [484, 76] on button "帳單速查" at bounding box center [469, 71] width 55 height 23
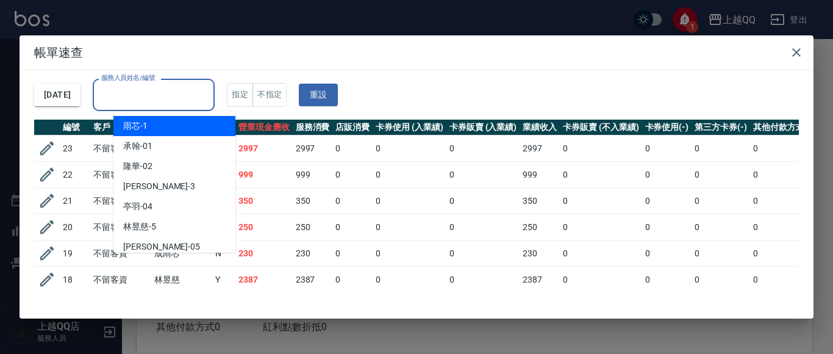
click at [170, 98] on input "服務人員姓名/編號" at bounding box center [153, 94] width 111 height 21
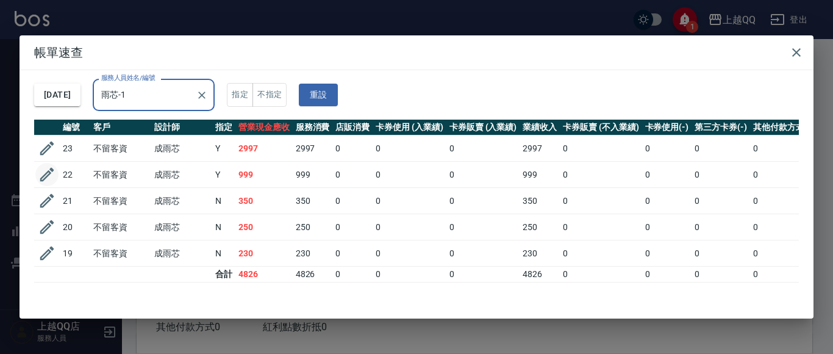
type input "雨芯-1"
click at [52, 172] on icon "button" at bounding box center [47, 174] width 18 height 18
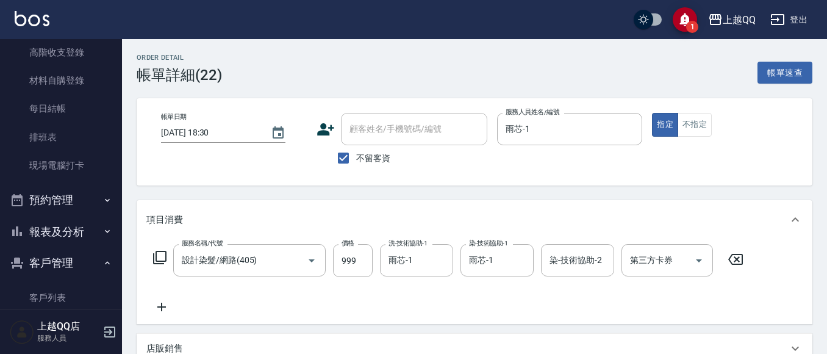
type input "[DATE] 18:30"
checkbox input "true"
type input "雨芯-1"
type input "設計染髮/網路(405)"
click at [356, 262] on input "999" at bounding box center [353, 260] width 40 height 33
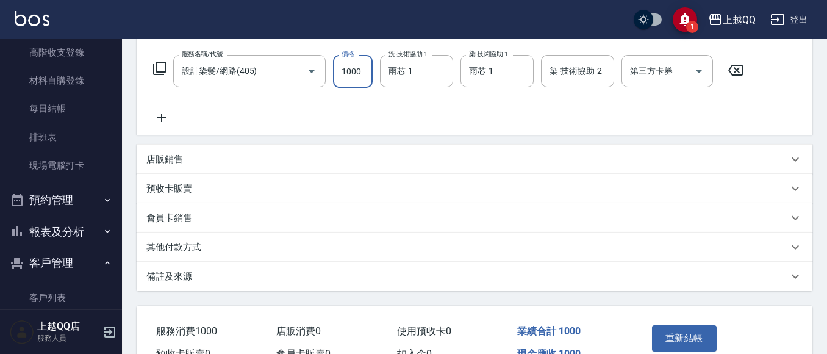
scroll to position [244, 0]
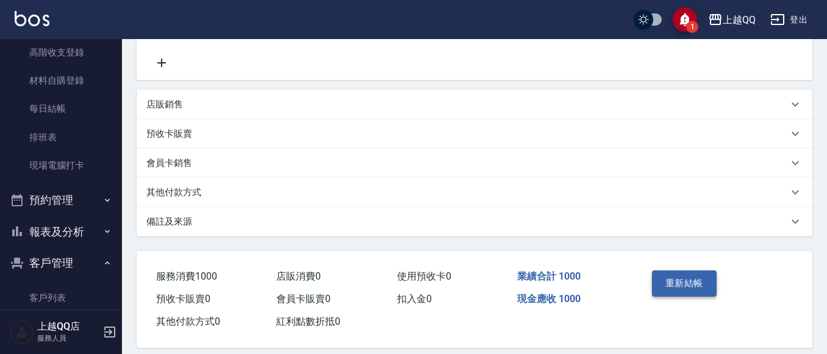
type input "1000"
click at [708, 290] on button "重新結帳" at bounding box center [684, 283] width 65 height 26
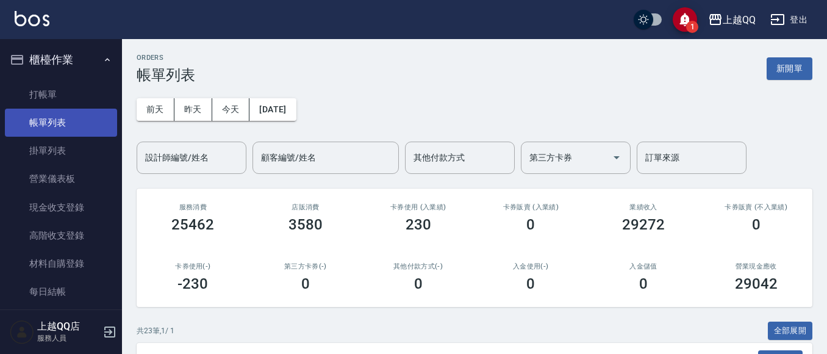
click at [54, 109] on link "帳單列表" at bounding box center [61, 123] width 112 height 28
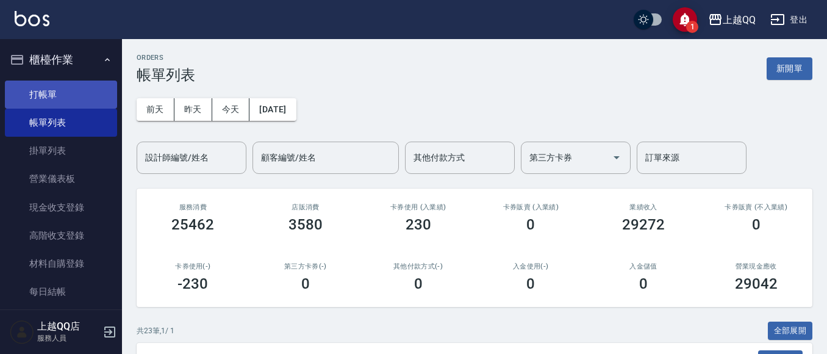
click at [58, 99] on link "打帳單" at bounding box center [61, 94] width 112 height 28
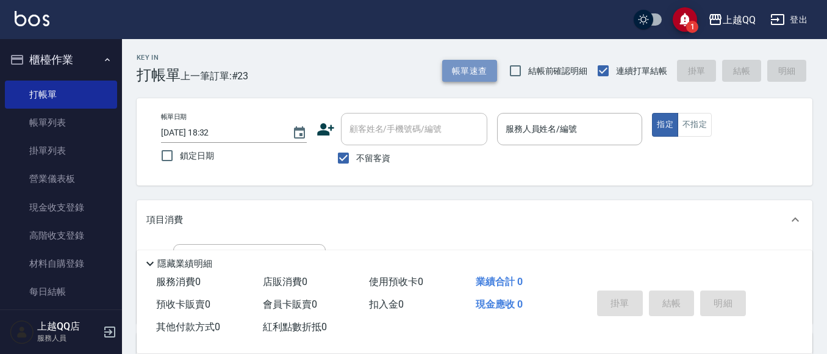
click at [459, 81] on button "帳單速查" at bounding box center [469, 71] width 55 height 23
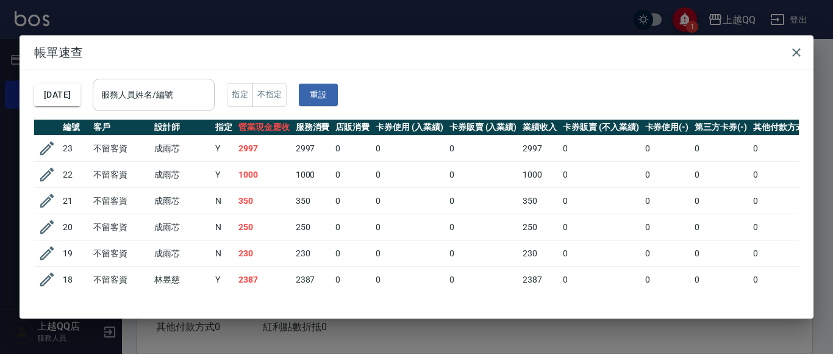
click at [215, 98] on div "服務人員姓名/編號" at bounding box center [154, 95] width 122 height 32
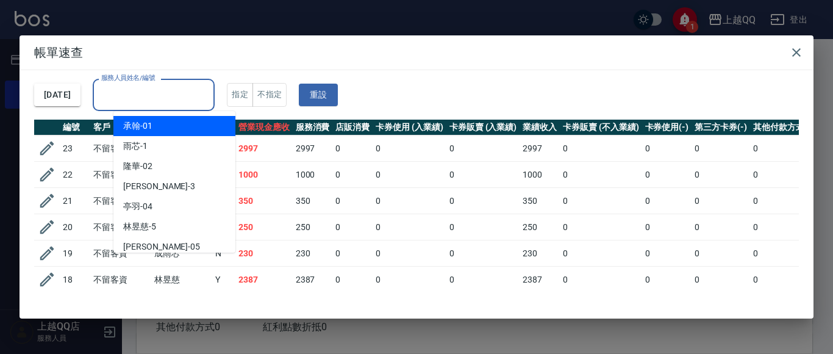
click at [209, 98] on input "服務人員姓名/編號" at bounding box center [153, 94] width 111 height 21
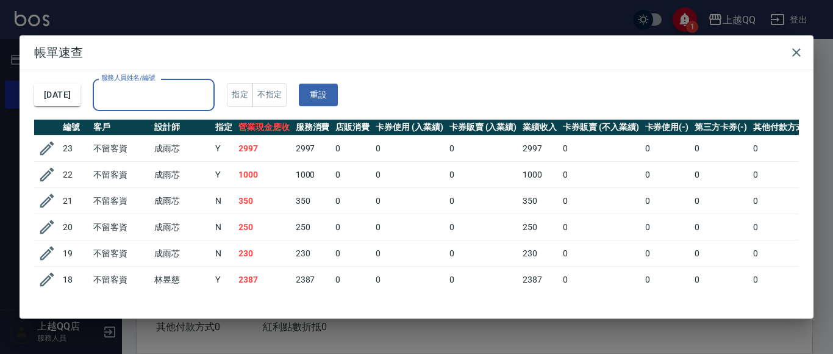
type input "2"
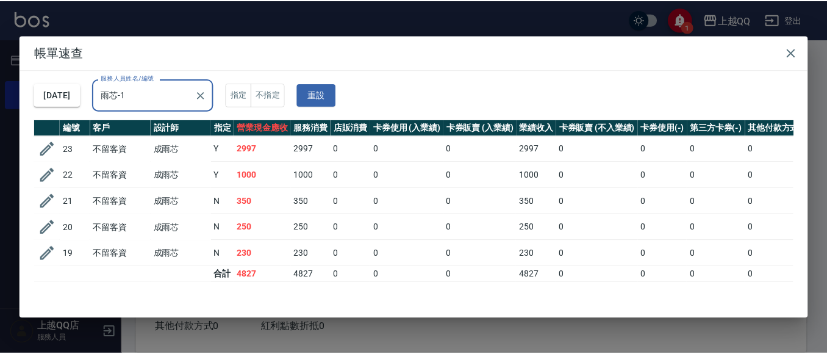
scroll to position [1, 0]
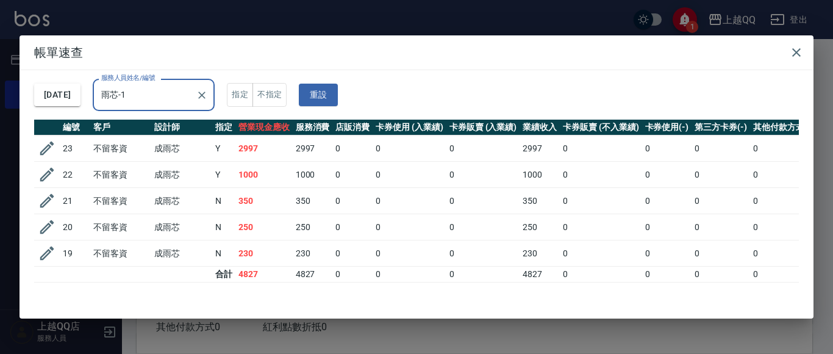
click at [177, 106] on div "雨芯-1 服務人員姓名/編號" at bounding box center [154, 95] width 122 height 32
type input "雨"
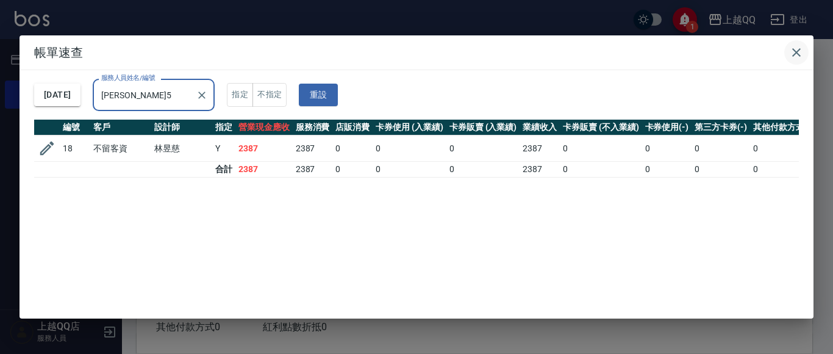
type input "[PERSON_NAME]5"
click at [795, 44] on button "button" at bounding box center [796, 52] width 24 height 24
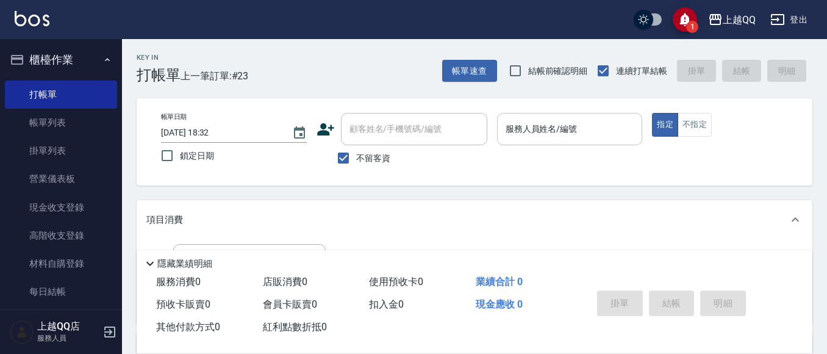
click at [584, 116] on div "服務人員姓名/編號" at bounding box center [570, 129] width 146 height 32
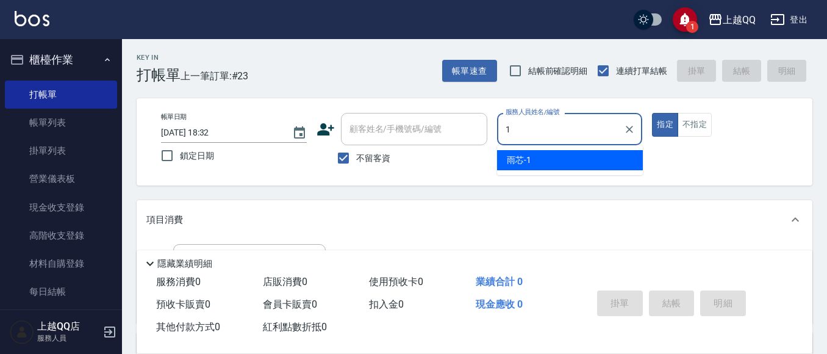
type input "1"
type button "true"
type input "雨芯-1"
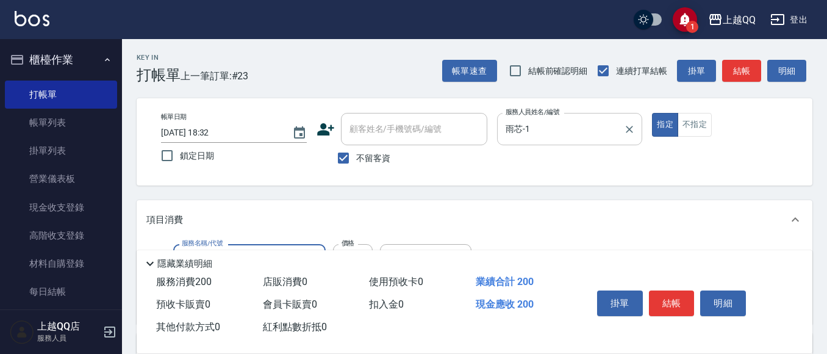
type input "洗髮(101)"
type input "230"
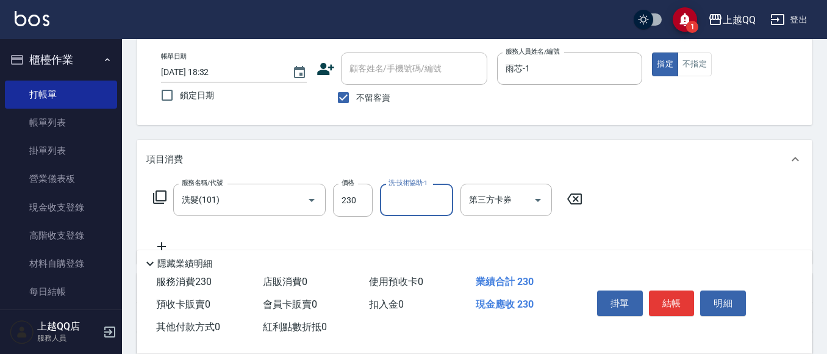
scroll to position [61, 0]
type input "林恩昕-26"
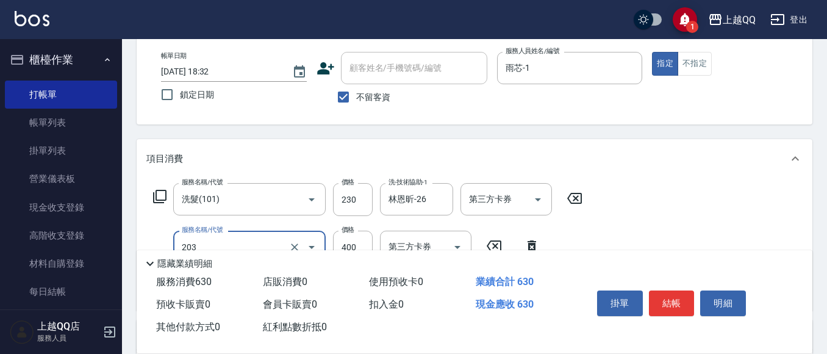
type input "203"
type input "3"
type input "指定單剪(203)"
type input "300"
click at [660, 300] on button "結帳" at bounding box center [672, 303] width 46 height 26
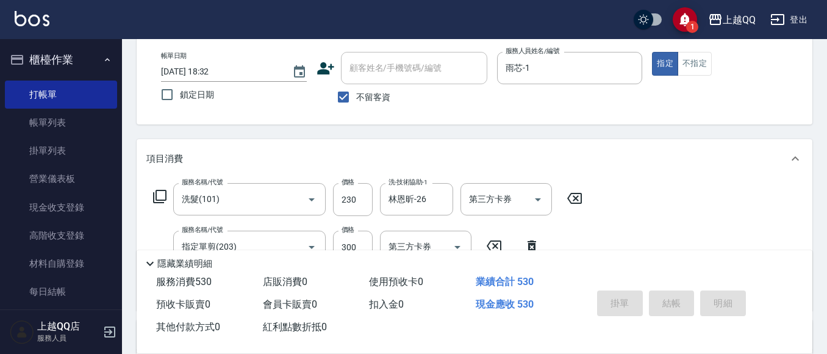
type input "[DATE] 18:37"
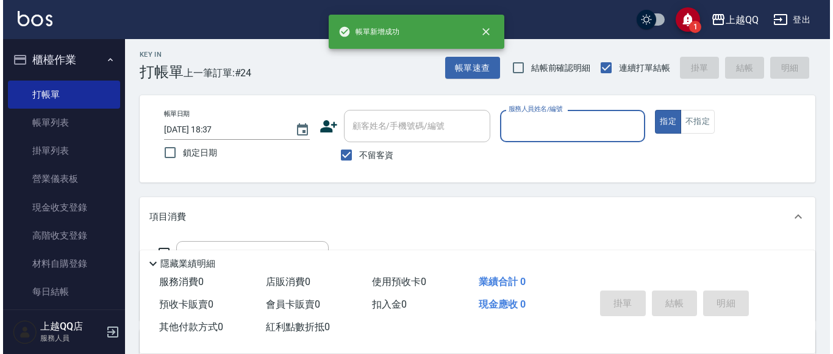
scroll to position [0, 0]
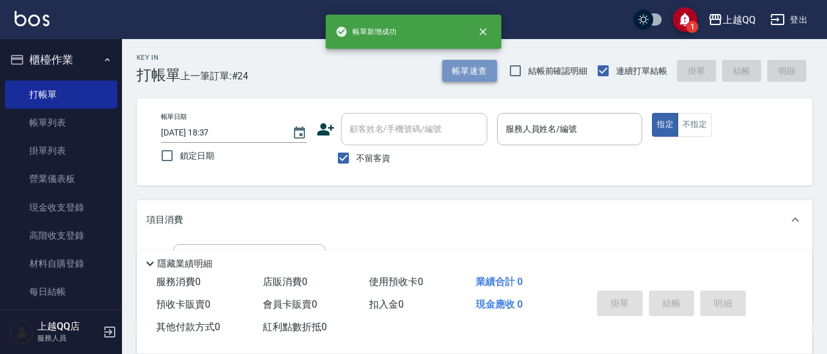
click at [475, 66] on button "帳單速查" at bounding box center [469, 71] width 55 height 23
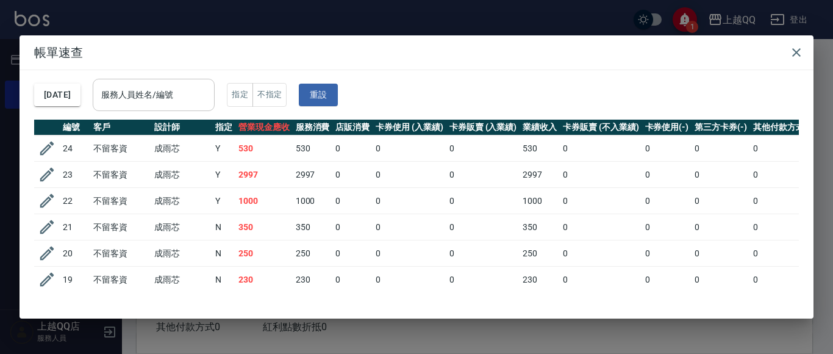
click at [209, 104] on input "服務人員姓名/編號" at bounding box center [153, 94] width 111 height 21
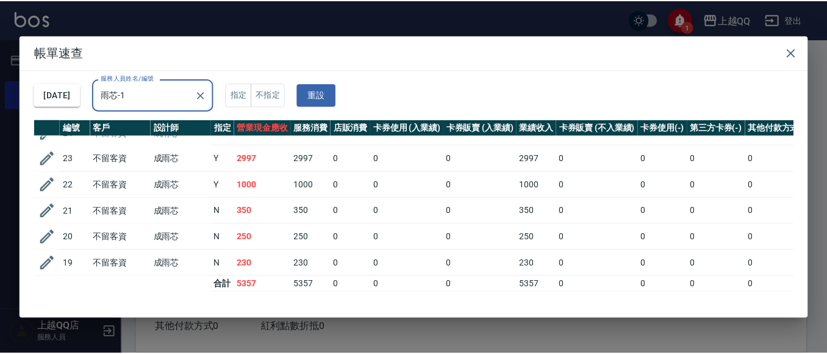
scroll to position [27, 0]
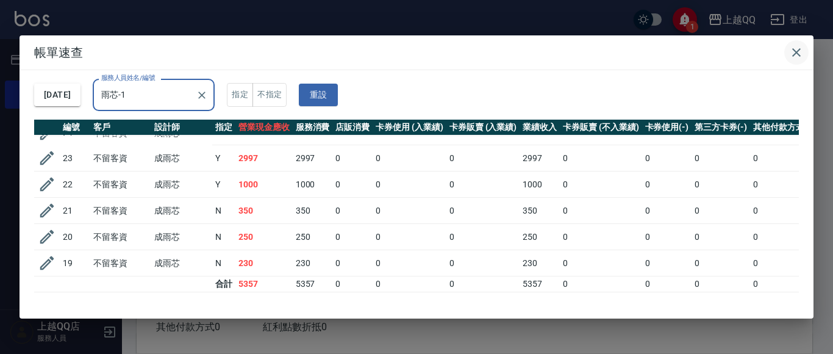
type input "雨芯-1"
click at [798, 57] on icon "button" at bounding box center [796, 52] width 15 height 15
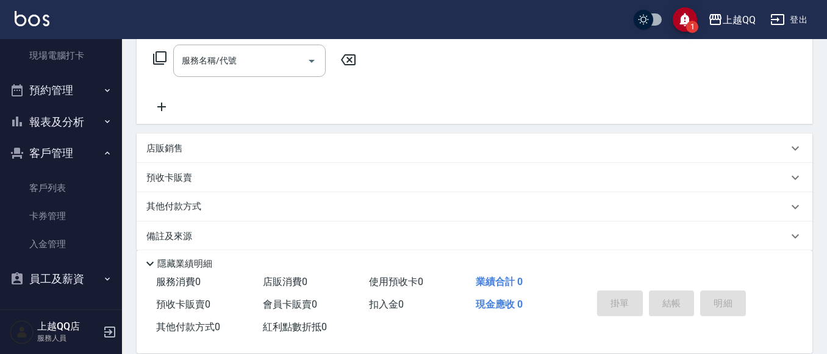
scroll to position [213, 0]
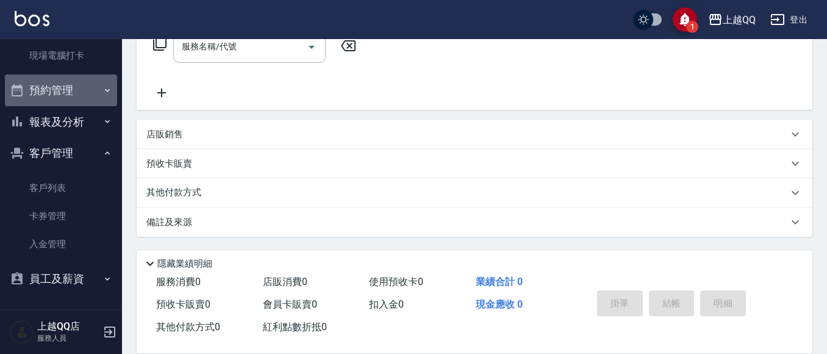
click at [78, 92] on button "預約管理" at bounding box center [61, 90] width 112 height 32
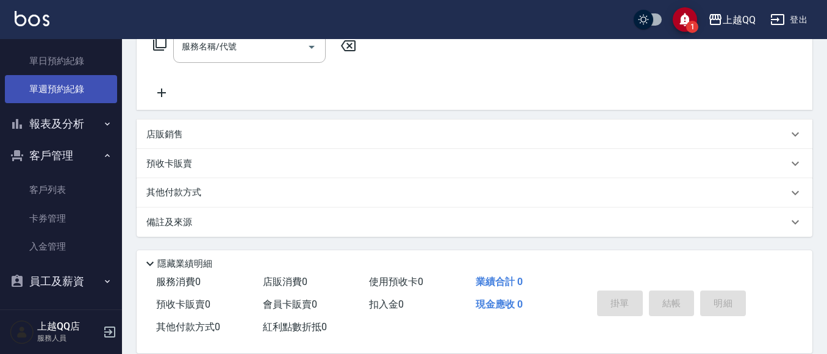
scroll to position [387, 0]
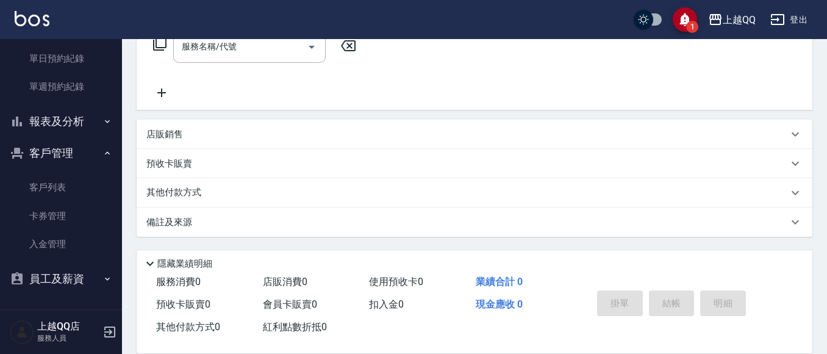
click at [57, 124] on button "報表及分析" at bounding box center [61, 121] width 112 height 32
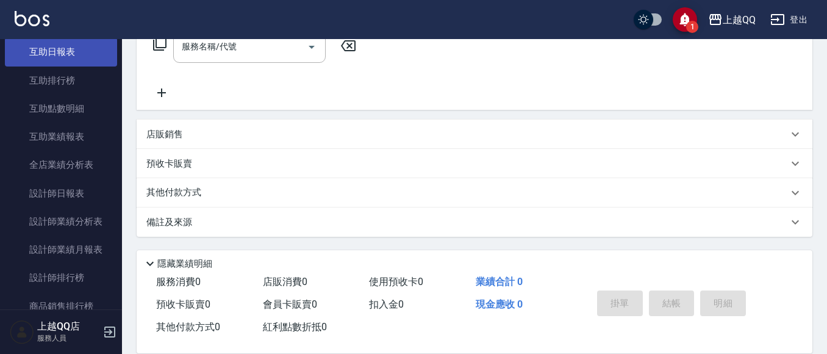
scroll to position [570, 0]
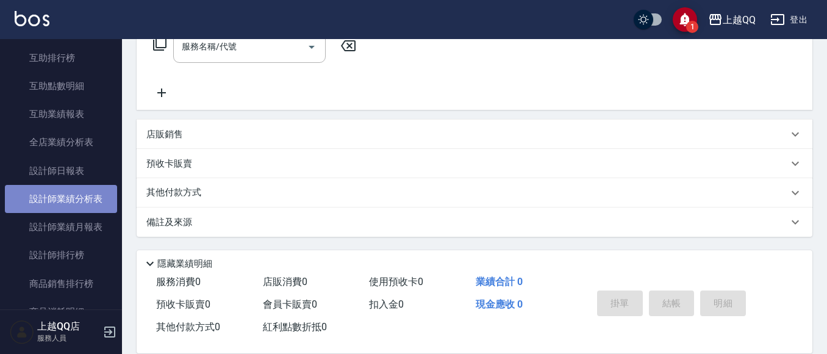
click at [77, 197] on link "設計師業績分析表" at bounding box center [61, 199] width 112 height 28
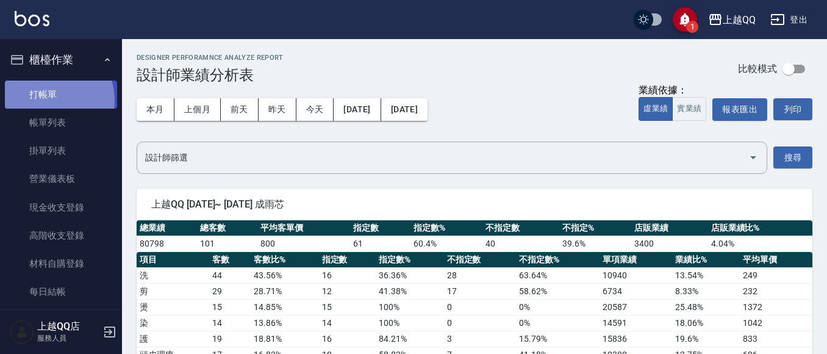
click at [42, 101] on link "打帳單" at bounding box center [61, 94] width 112 height 28
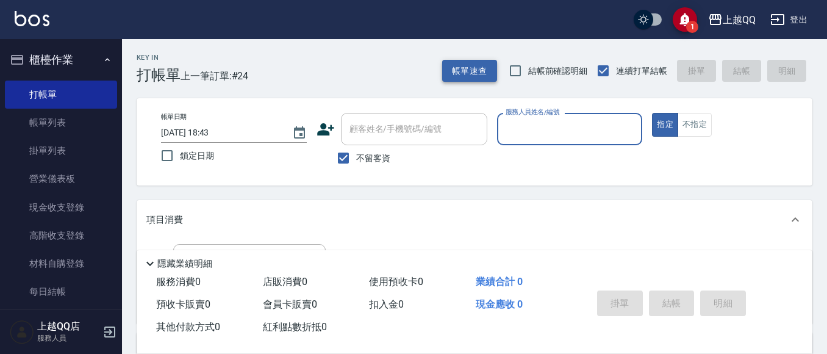
click at [484, 69] on button "帳單速查" at bounding box center [469, 71] width 55 height 23
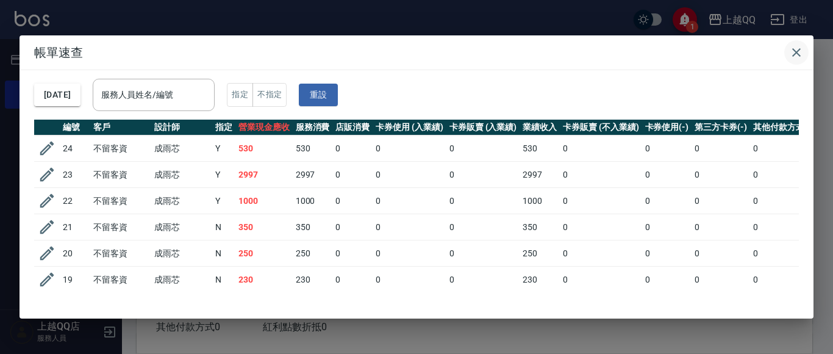
click at [802, 49] on icon "button" at bounding box center [796, 52] width 15 height 15
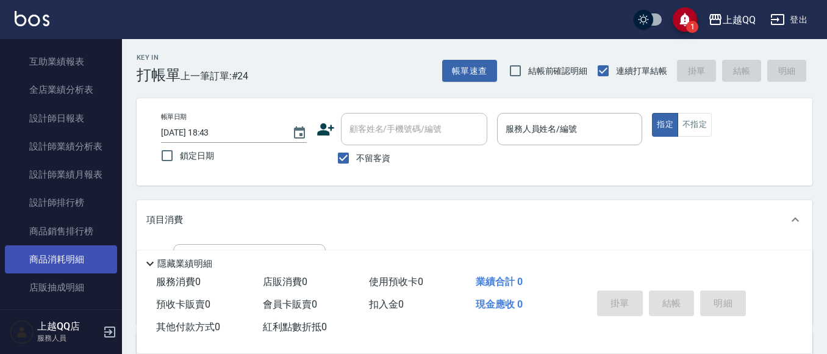
scroll to position [599, 0]
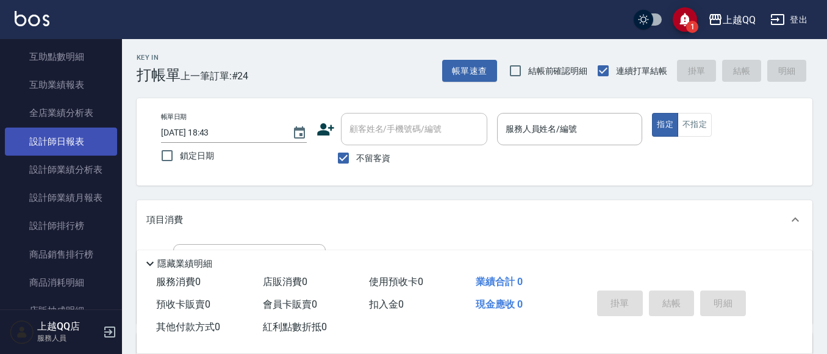
click at [78, 149] on link "設計師日報表" at bounding box center [61, 141] width 112 height 28
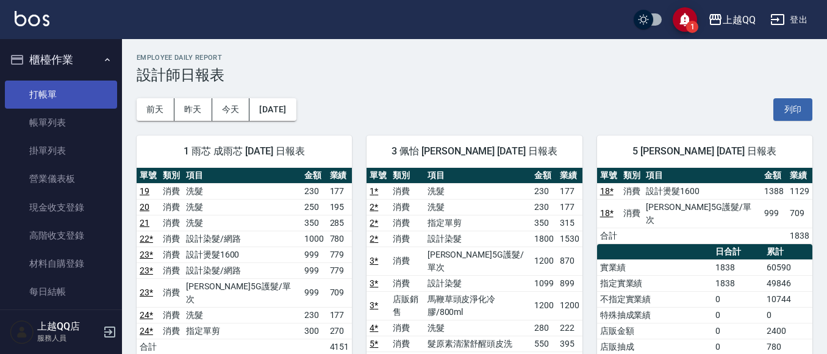
click at [59, 93] on link "打帳單" at bounding box center [61, 94] width 112 height 28
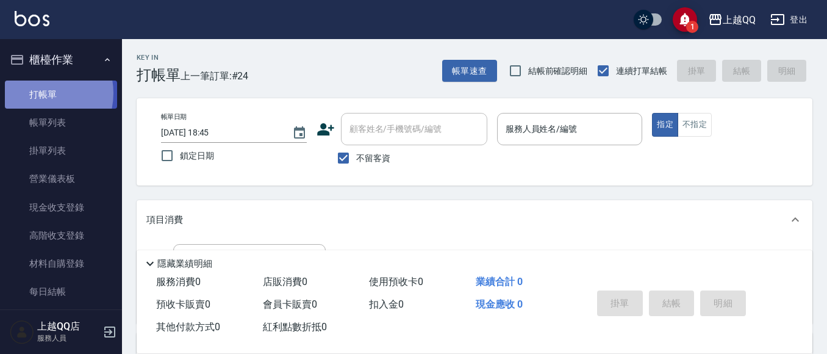
click at [35, 93] on link "打帳單" at bounding box center [61, 94] width 112 height 28
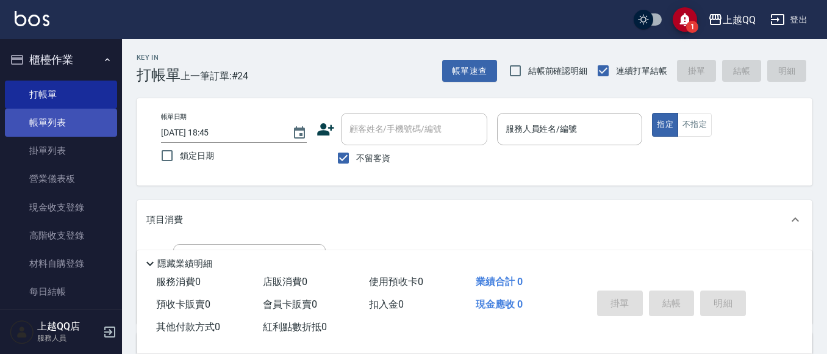
click at [54, 120] on link "帳單列表" at bounding box center [61, 123] width 112 height 28
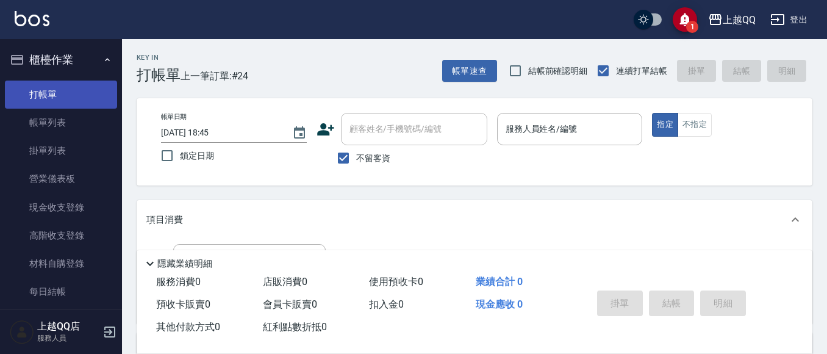
click at [66, 96] on link "打帳單" at bounding box center [61, 94] width 112 height 28
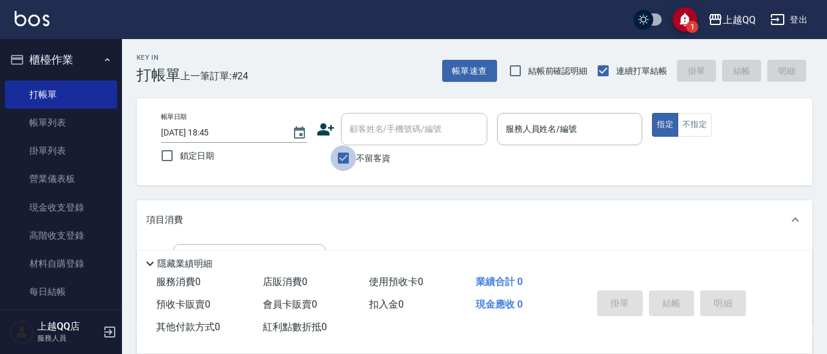
click at [343, 157] on input "不留客資" at bounding box center [344, 158] width 26 height 26
checkbox input "false"
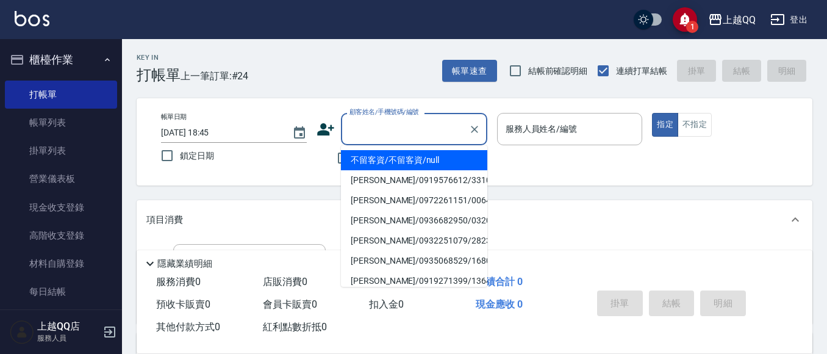
click at [350, 133] on input "顧客姓名/手機號碼/編號" at bounding box center [404, 128] width 117 height 21
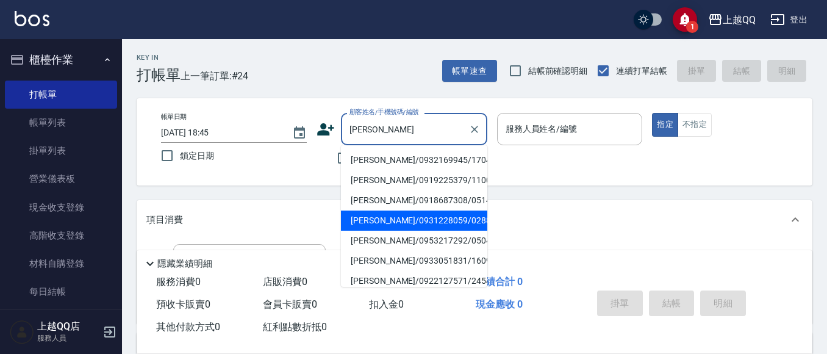
click at [352, 218] on li "[PERSON_NAME]/0931228059/0288" at bounding box center [414, 220] width 146 height 20
type input "[PERSON_NAME]/0931228059/0288"
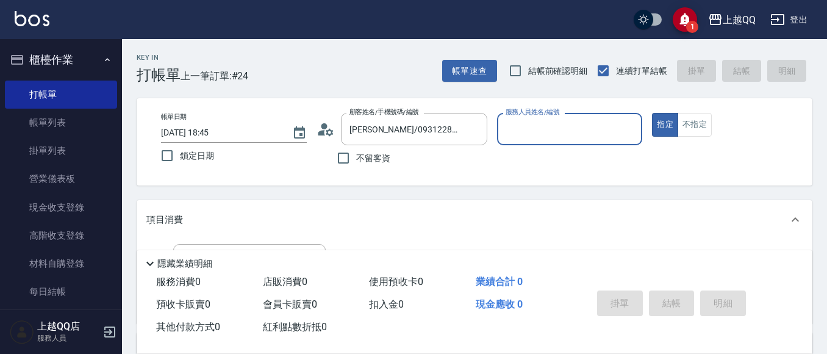
type input "[PERSON_NAME]-8"
click at [473, 126] on icon "Clear" at bounding box center [474, 129] width 12 height 12
type input "[PERSON_NAME]/1929_歐雅惠/1929"
type input "佩怡-3"
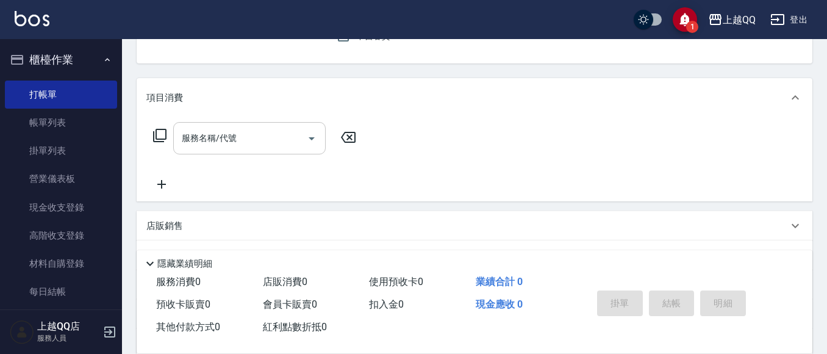
click at [249, 131] on input "服務名稱/代號" at bounding box center [240, 137] width 123 height 21
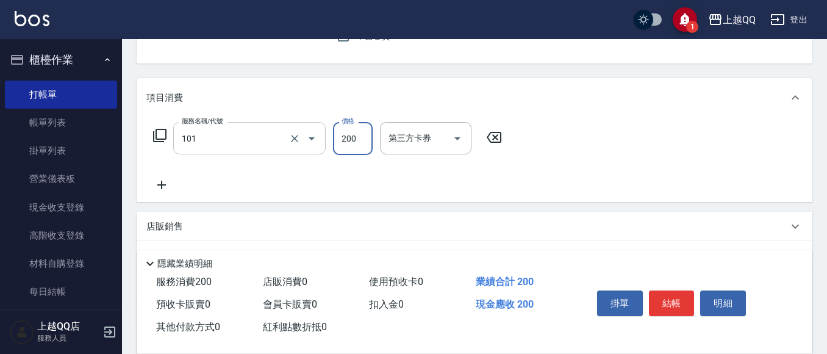
type input "洗髮(101)"
type input "230"
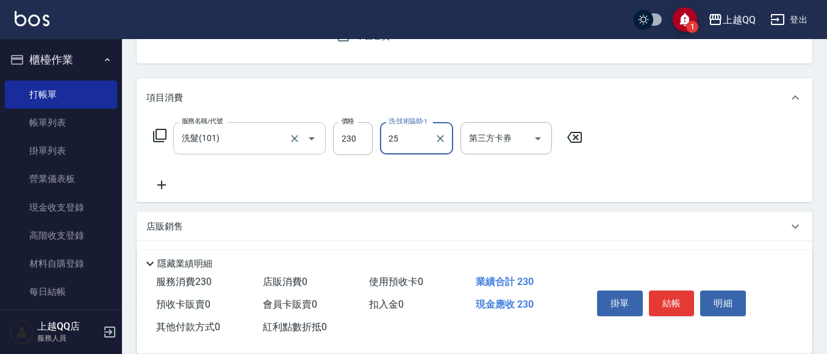
type input "[PERSON_NAME]-25"
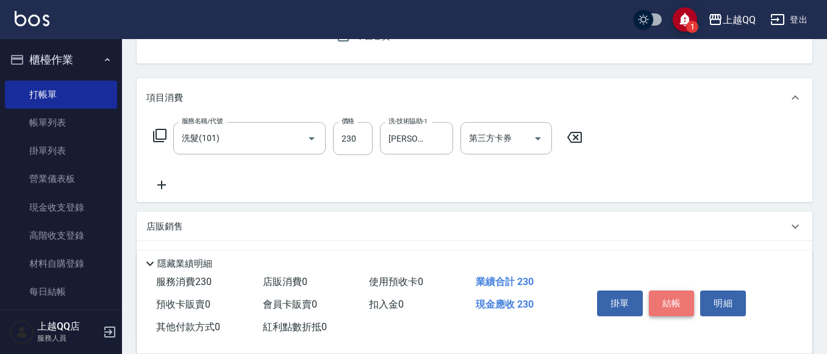
click at [677, 304] on button "結帳" at bounding box center [672, 303] width 46 height 26
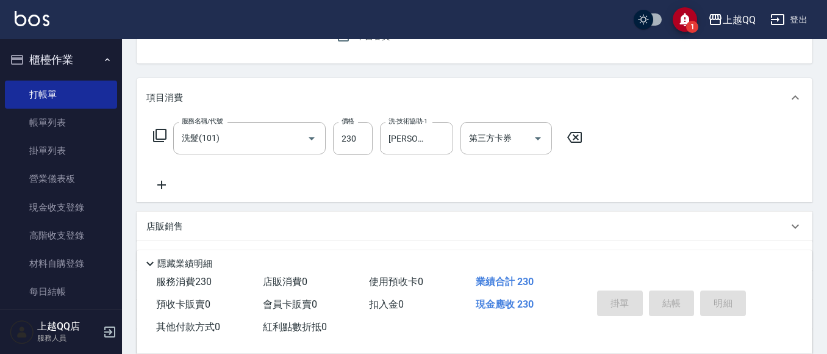
type input "[DATE] 19:03"
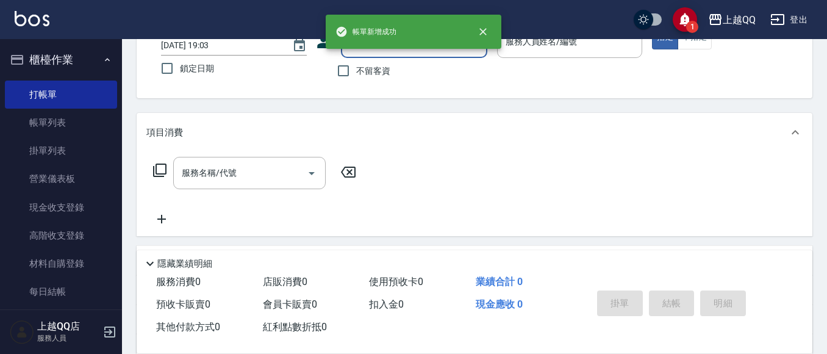
scroll to position [57, 0]
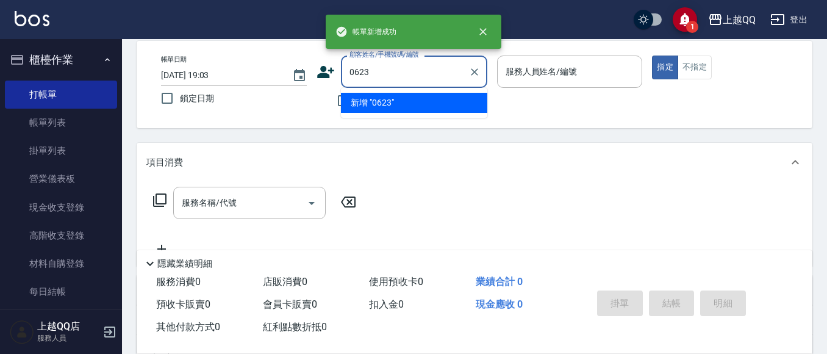
type input "0623"
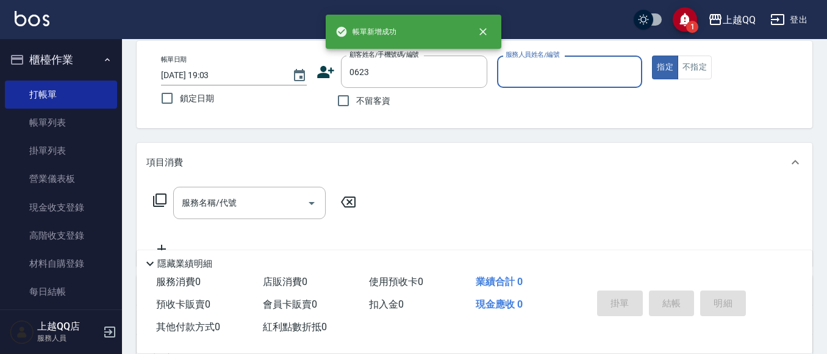
click at [652, 55] on button "指定" at bounding box center [665, 67] width 26 height 24
type button "true"
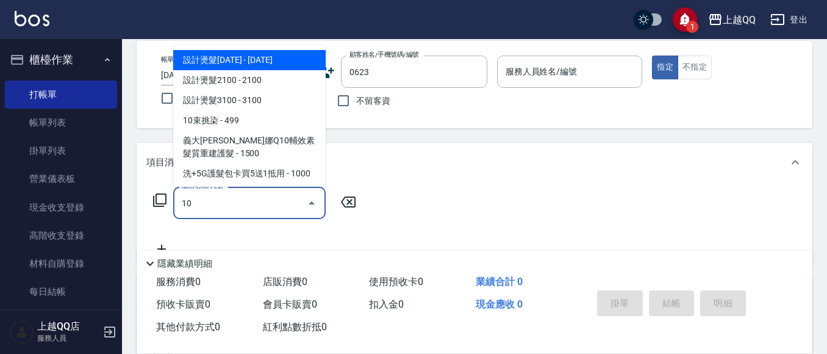
type input "101"
type input "[PERSON_NAME]/0905080869/0623"
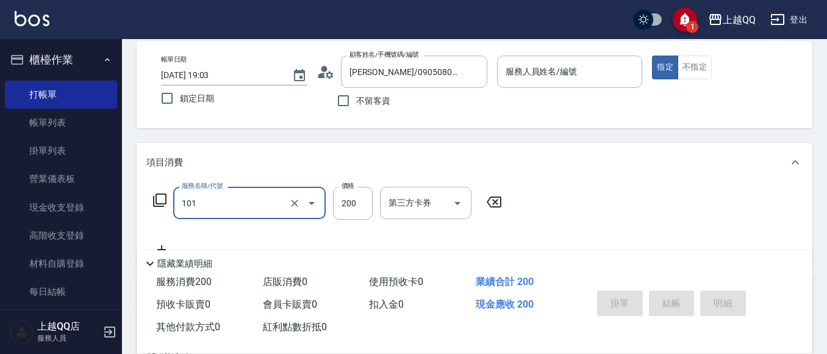
type input "101"
type input "佩怡-3"
type input "洗髮(101)"
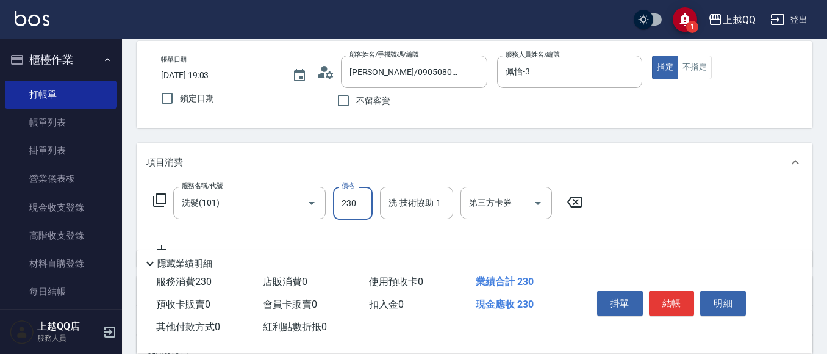
type input "230"
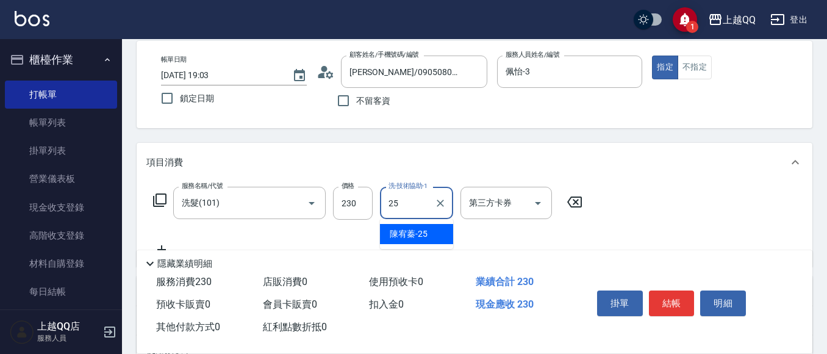
type input "[PERSON_NAME]-25"
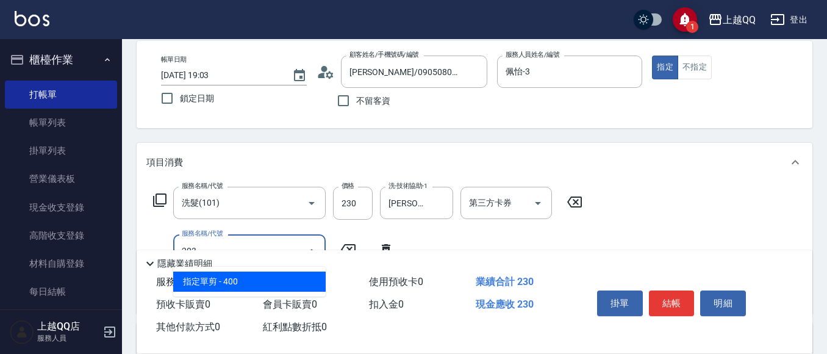
type input "指定單剪(203)"
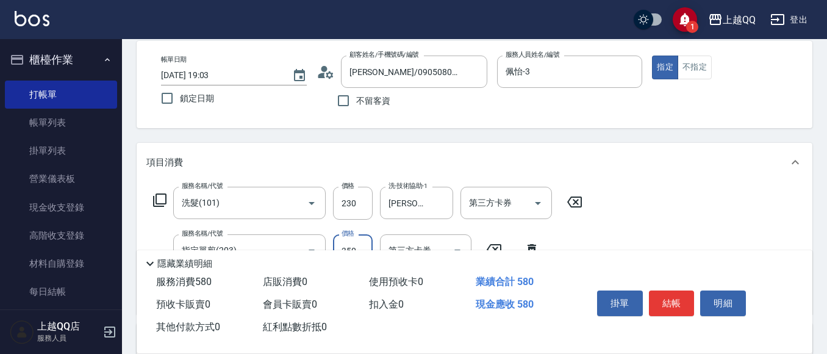
type input "350"
type input "1"
type input "設計染髮(404)"
type input "1300"
type input "佩怡-3"
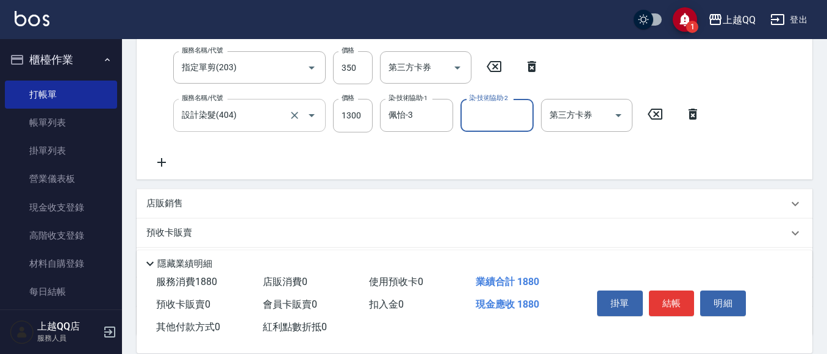
scroll to position [179, 0]
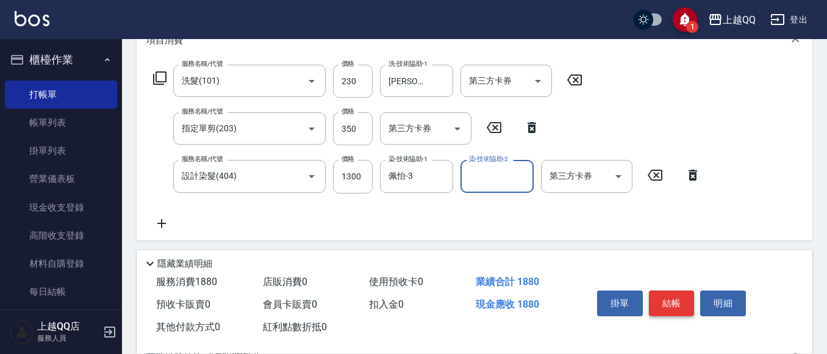
click at [675, 302] on button "結帳" at bounding box center [672, 303] width 46 height 26
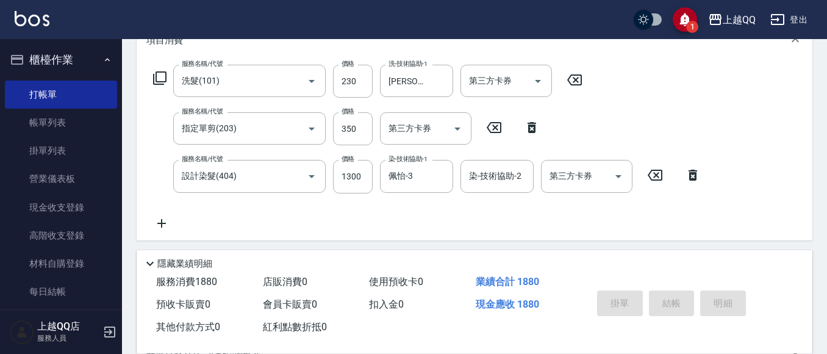
type input "[DATE] 19:04"
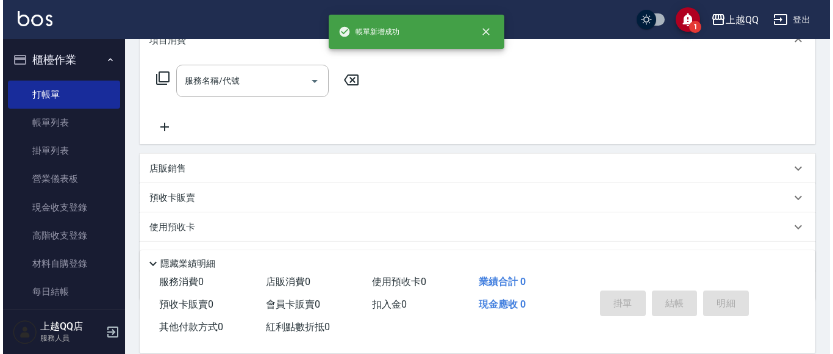
scroll to position [0, 0]
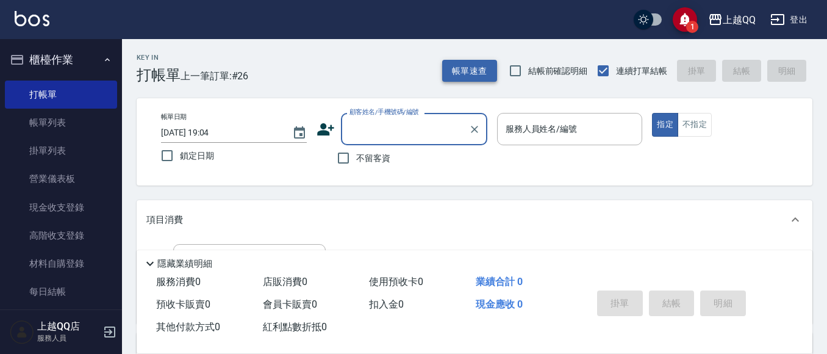
click at [487, 77] on button "帳單速查" at bounding box center [469, 71] width 55 height 23
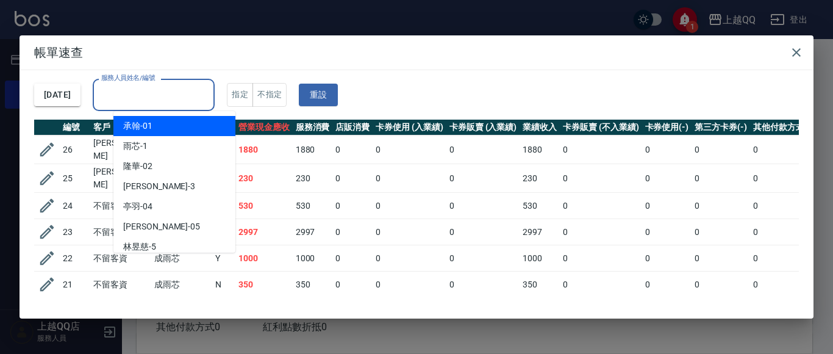
click at [181, 97] on input "服務人員姓名/編號" at bounding box center [153, 94] width 111 height 21
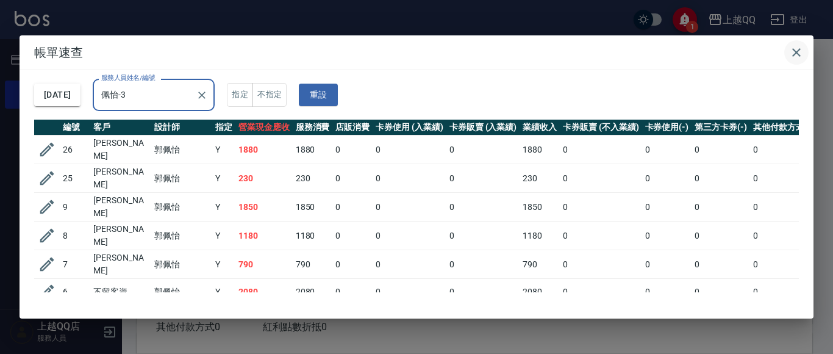
type input "佩怡-3"
click at [801, 55] on icon "button" at bounding box center [796, 52] width 15 height 15
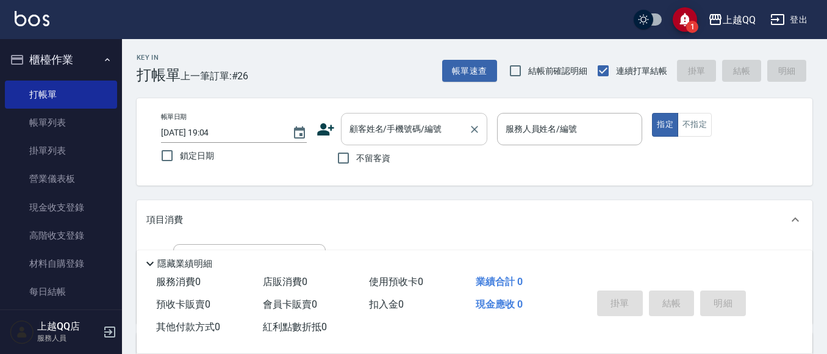
click at [401, 140] on input "顧客姓名/手機號碼/編號" at bounding box center [404, 128] width 117 height 21
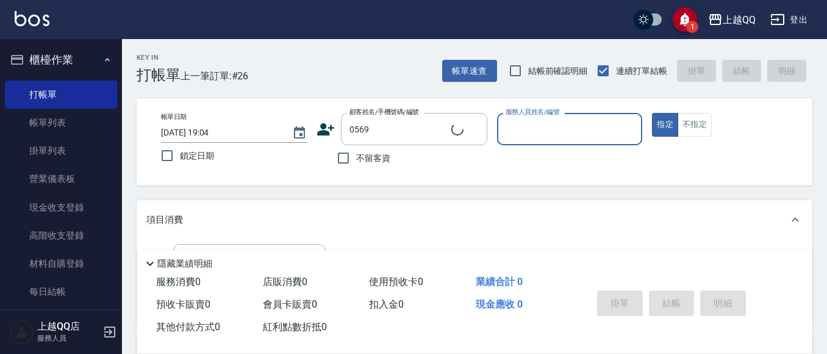
type input "[PERSON_NAME]/0926187080/0569"
type input "[PERSON_NAME]-8"
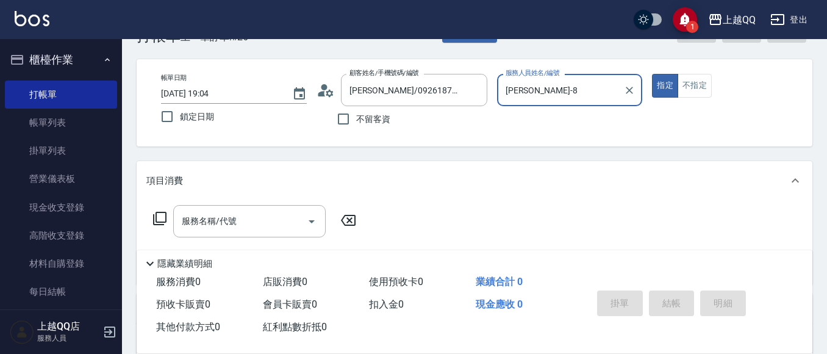
scroll to position [42, 0]
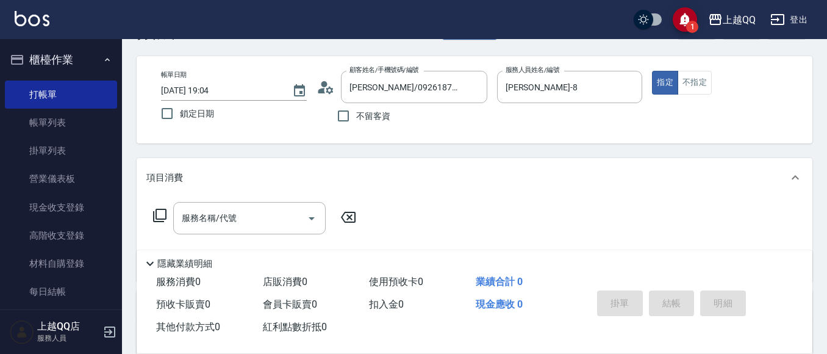
click at [160, 213] on icon at bounding box center [159, 215] width 15 height 15
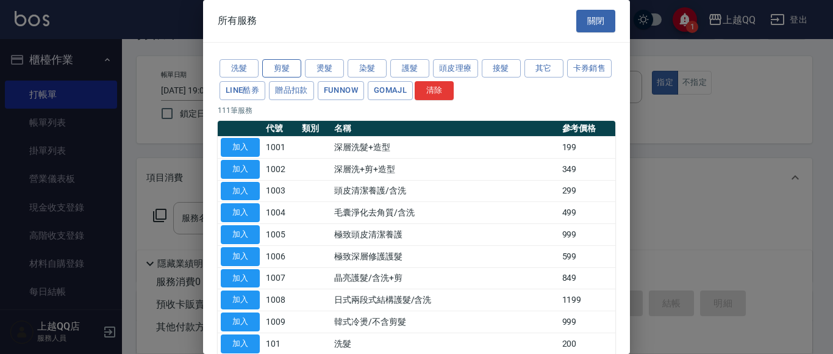
click at [274, 64] on button "剪髮" at bounding box center [281, 68] width 39 height 19
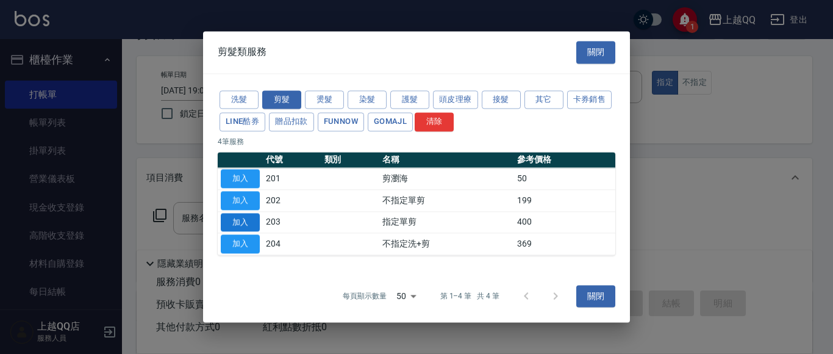
click at [255, 218] on button "加入" at bounding box center [240, 222] width 39 height 19
type input "指定單剪(203)"
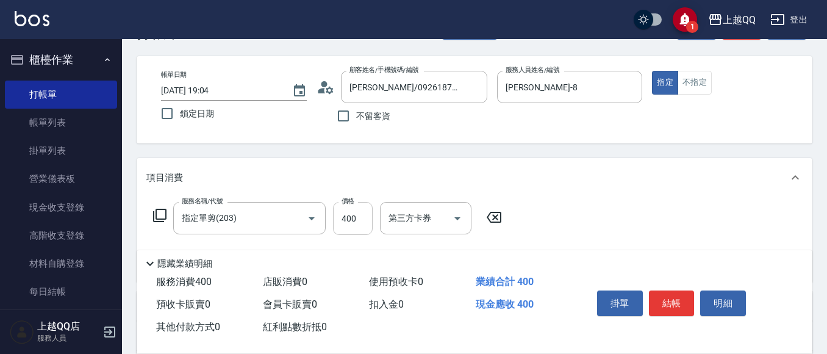
click at [360, 220] on input "400" at bounding box center [353, 218] width 40 height 33
type input "200"
click at [667, 295] on button "結帳" at bounding box center [672, 303] width 46 height 26
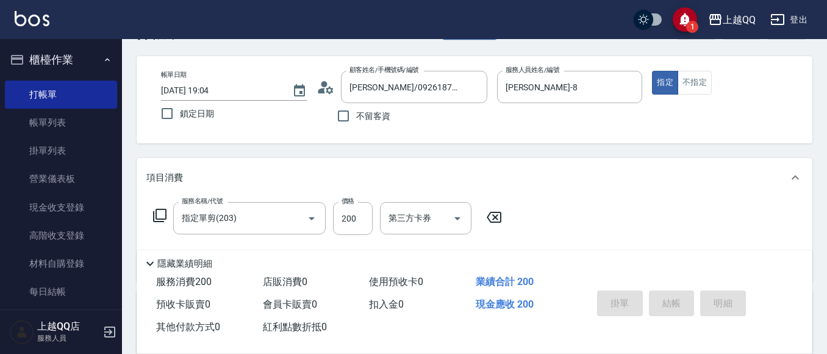
type input "[DATE] 19:21"
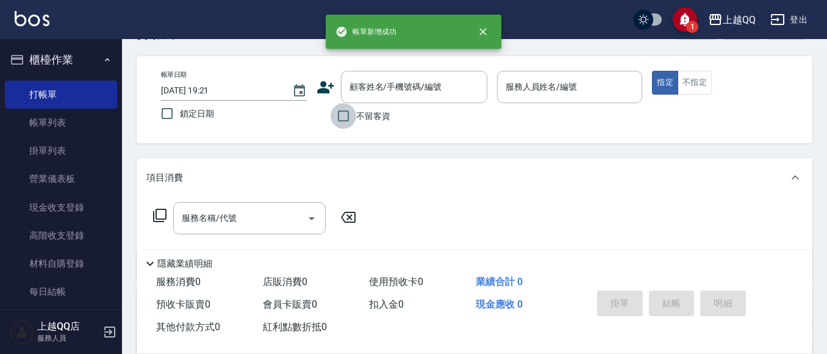
click at [349, 114] on input "不留客資" at bounding box center [344, 116] width 26 height 26
checkbox input "true"
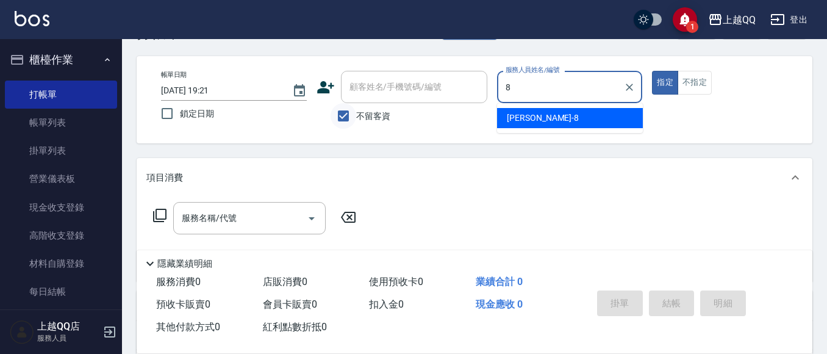
type input "[PERSON_NAME]-8"
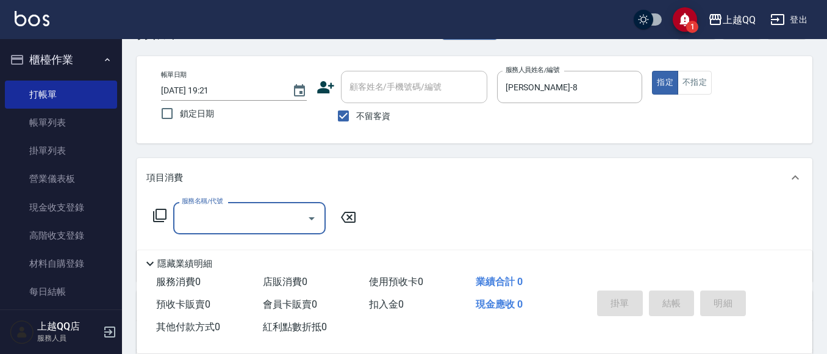
click at [158, 214] on icon at bounding box center [159, 215] width 15 height 15
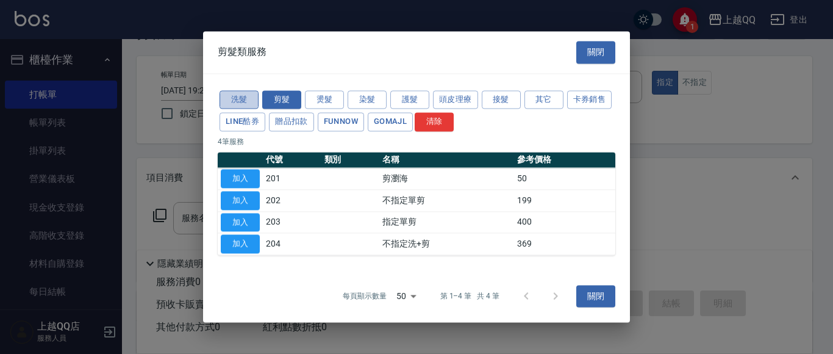
click at [239, 101] on button "洗髮" at bounding box center [239, 99] width 39 height 19
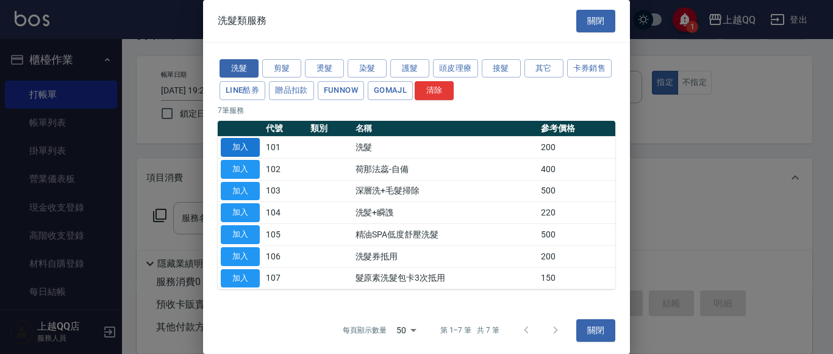
click at [232, 146] on button "加入" at bounding box center [240, 147] width 39 height 19
type input "洗髮(101)"
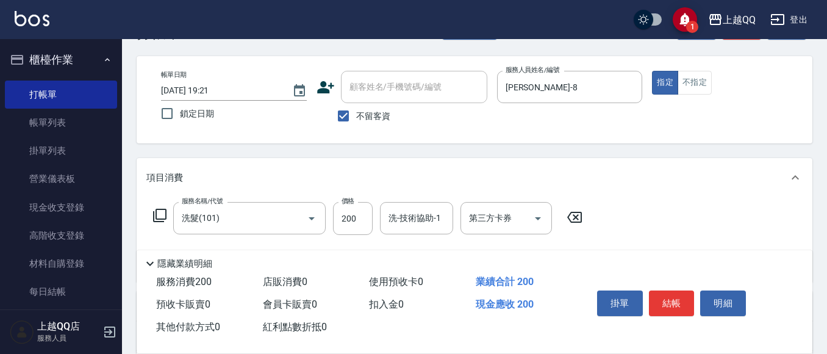
click at [157, 212] on icon at bounding box center [159, 215] width 15 height 15
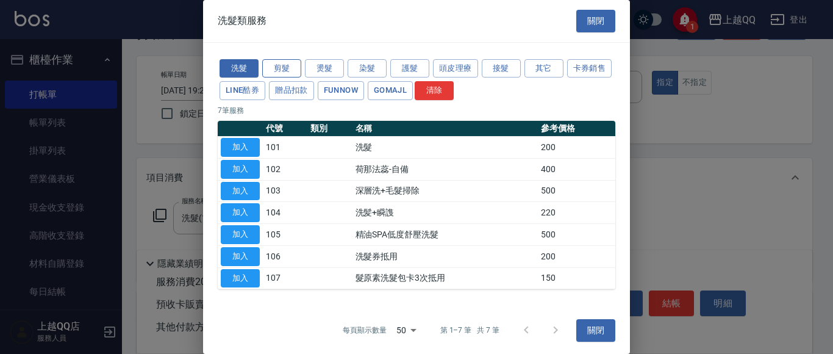
click at [285, 66] on button "剪髮" at bounding box center [281, 68] width 39 height 19
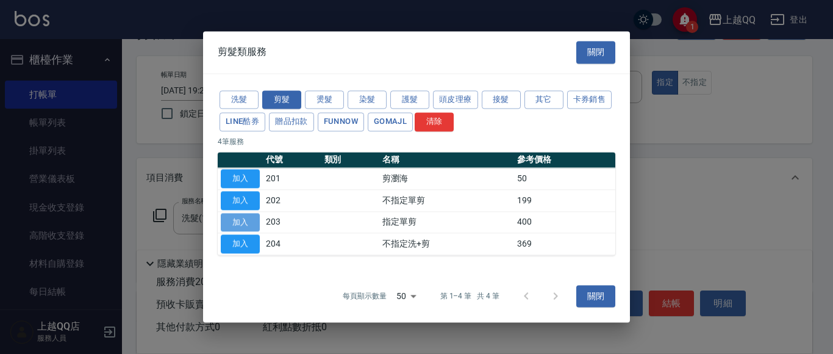
click at [238, 224] on button "加入" at bounding box center [240, 222] width 39 height 19
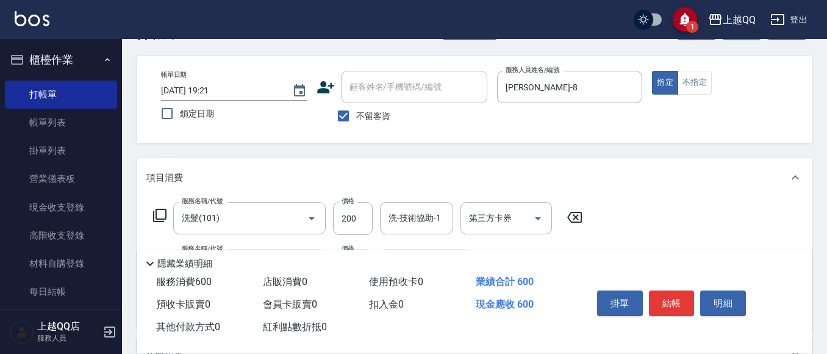
scroll to position [96, 0]
